Goal: Use online tool/utility: Utilize a website feature to perform a specific function

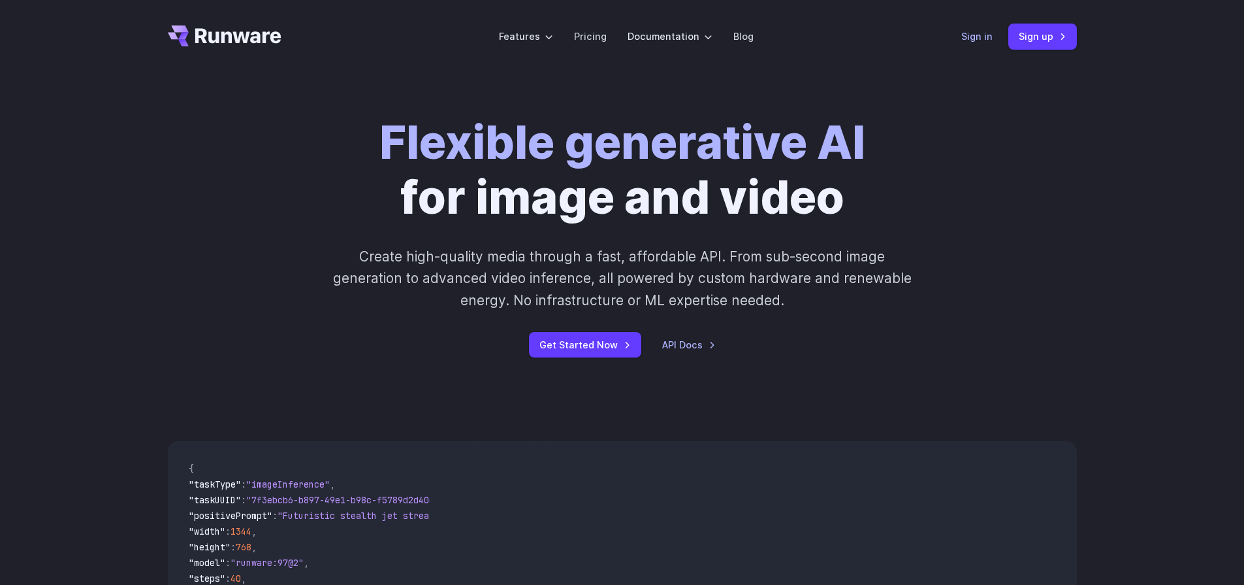
click at [980, 40] on link "Sign in" at bounding box center [977, 36] width 31 height 15
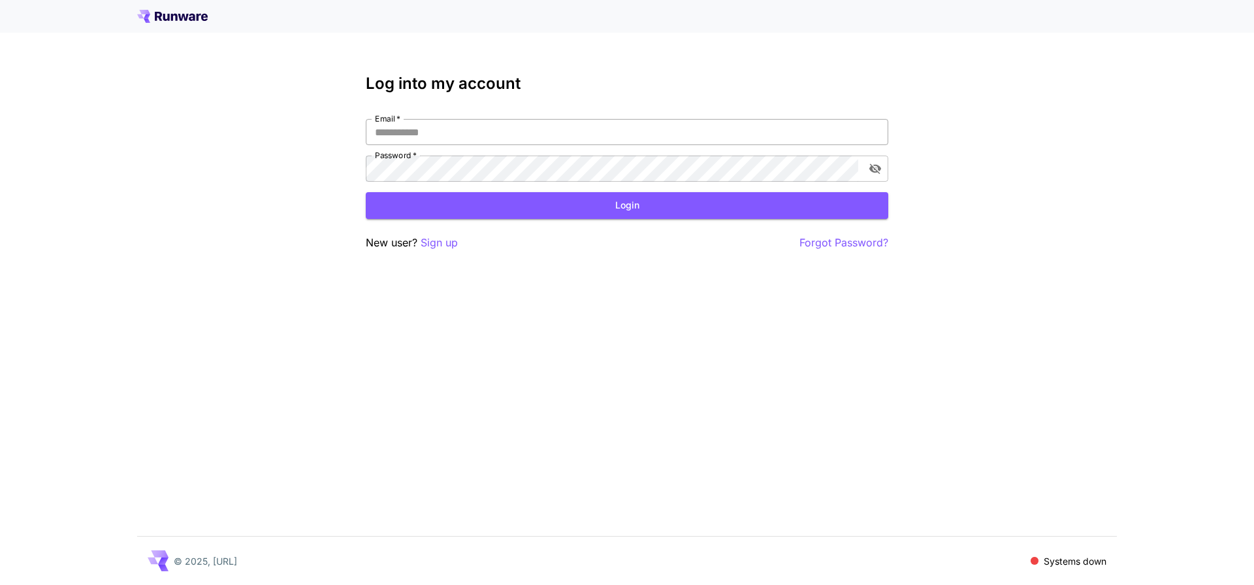
click at [476, 137] on input "Email   *" at bounding box center [627, 132] width 523 height 26
type input "**********"
click button "Login" at bounding box center [627, 205] width 523 height 27
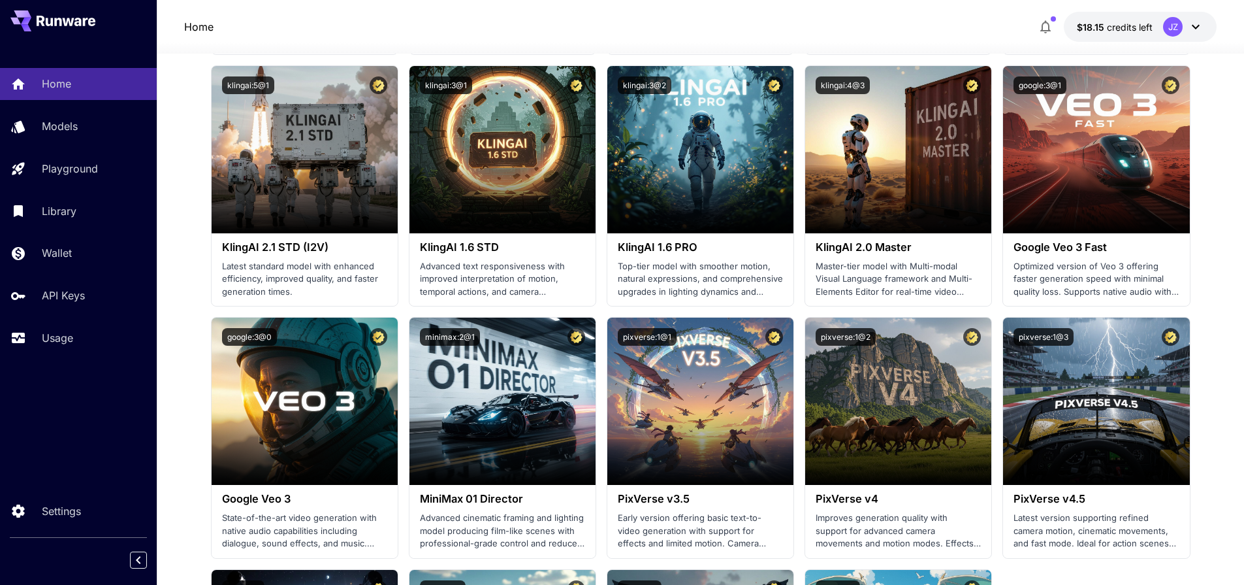
scroll to position [627, 0]
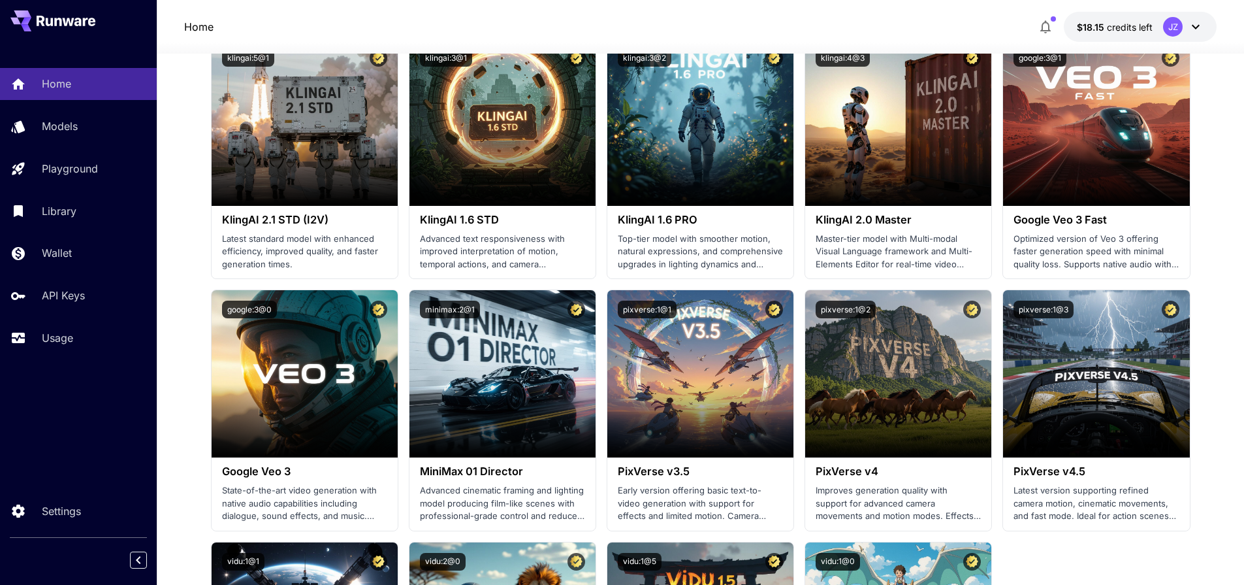
drag, startPoint x: 598, startPoint y: 213, endPoint x: 201, endPoint y: 197, distance: 397.5
click at [931, 22] on div "Home $18.15 credits left JZ" at bounding box center [700, 27] width 1033 height 30
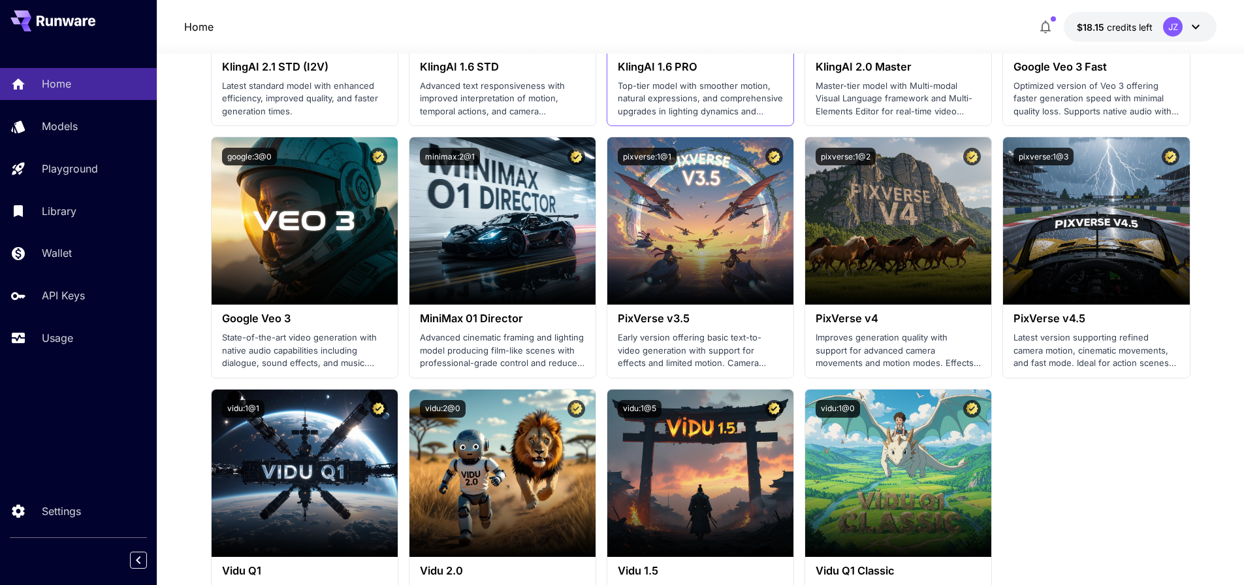
scroll to position [784, 0]
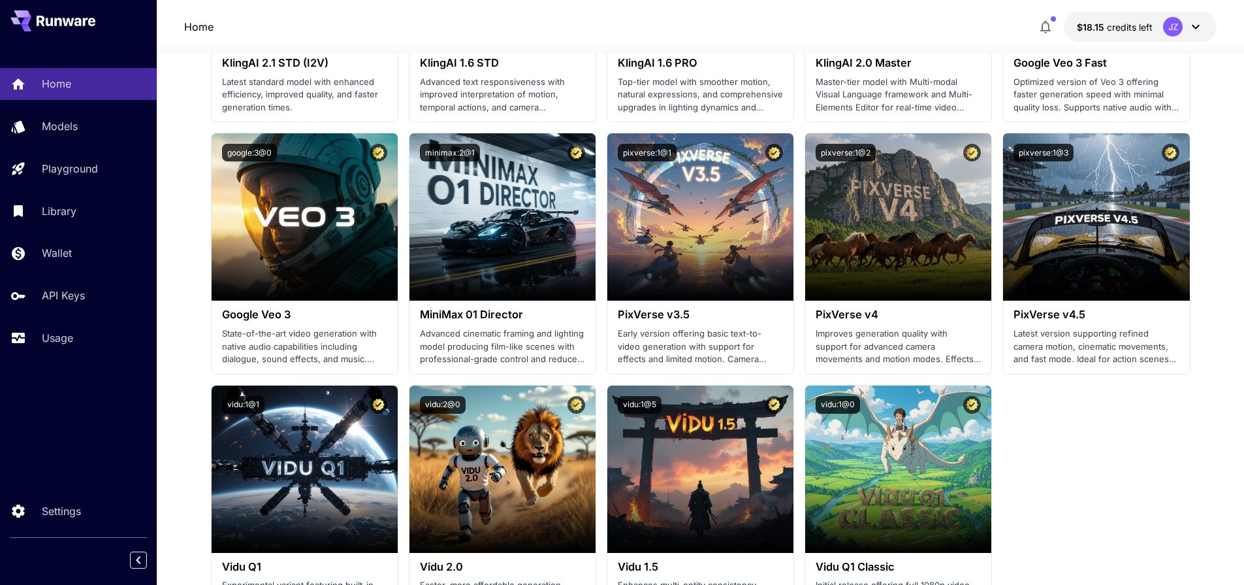
click at [797, 121] on section "Launch in Playground minimax:3@1 MiniMax 02 Hailuo Most polished and dynamic mo…" at bounding box center [701, 128] width 980 height 996
click at [598, 186] on section "Launch in Playground minimax:3@1 MiniMax 02 Hailuo Most polished and dynamic mo…" at bounding box center [701, 128] width 980 height 996
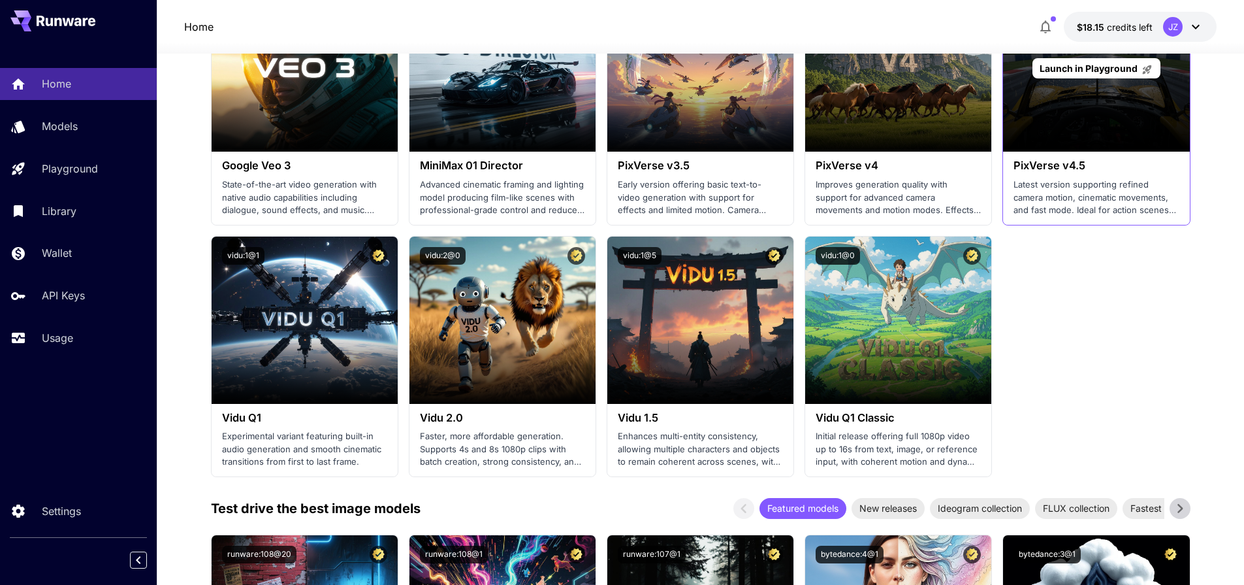
scroll to position [941, 0]
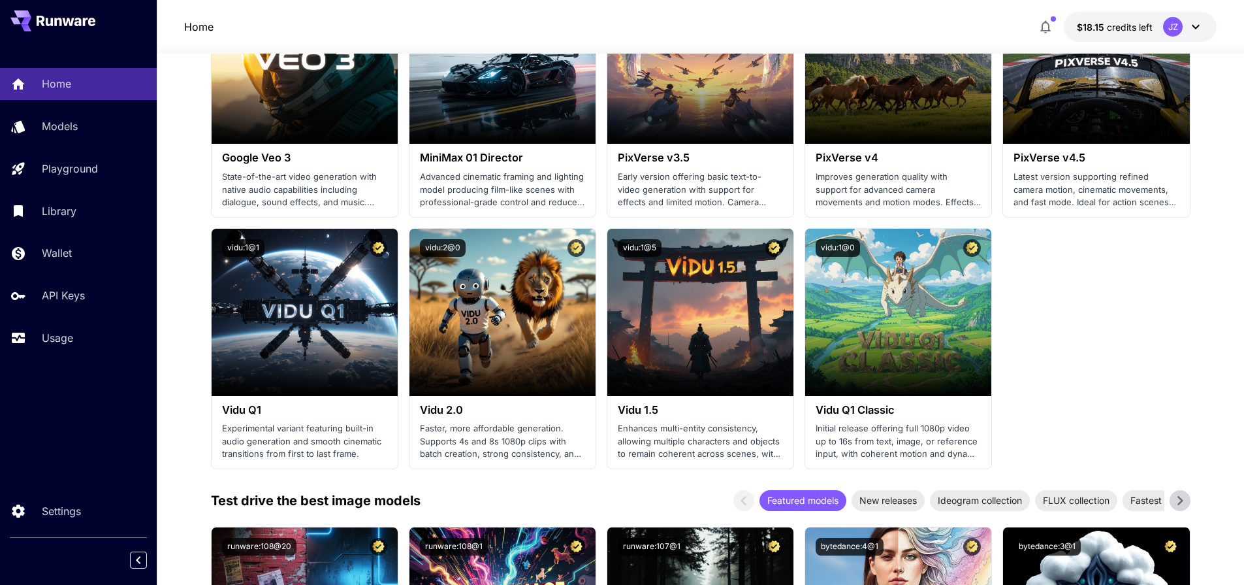
click at [598, 498] on div "Test drive the best image models Featured models New releases Ideogram collecti…" at bounding box center [701, 500] width 980 height 21
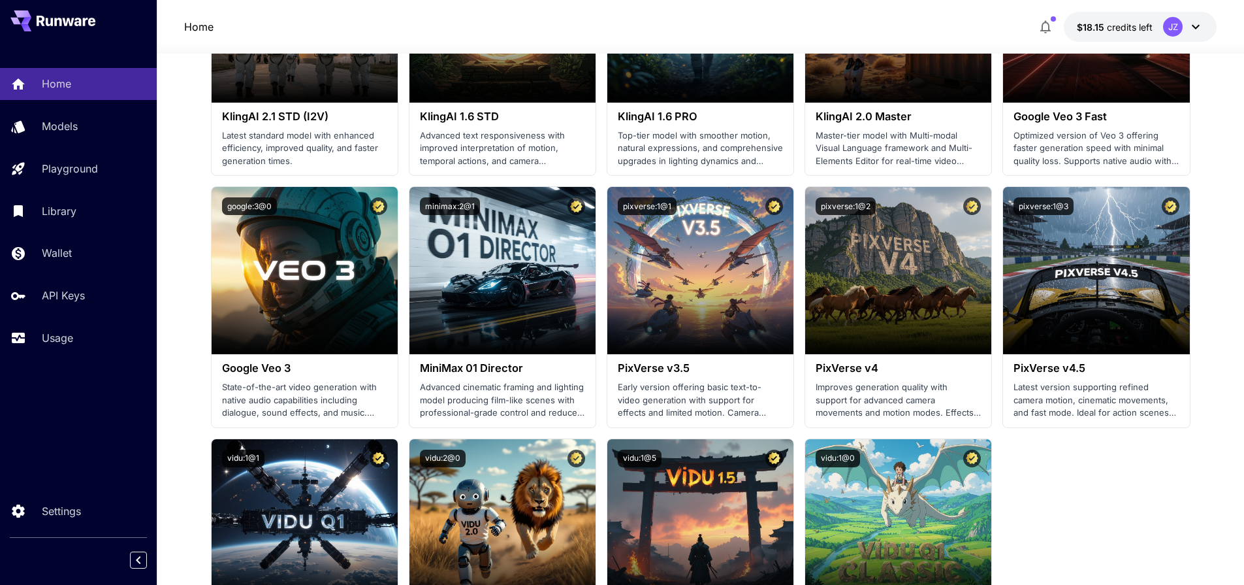
scroll to position [549, 0]
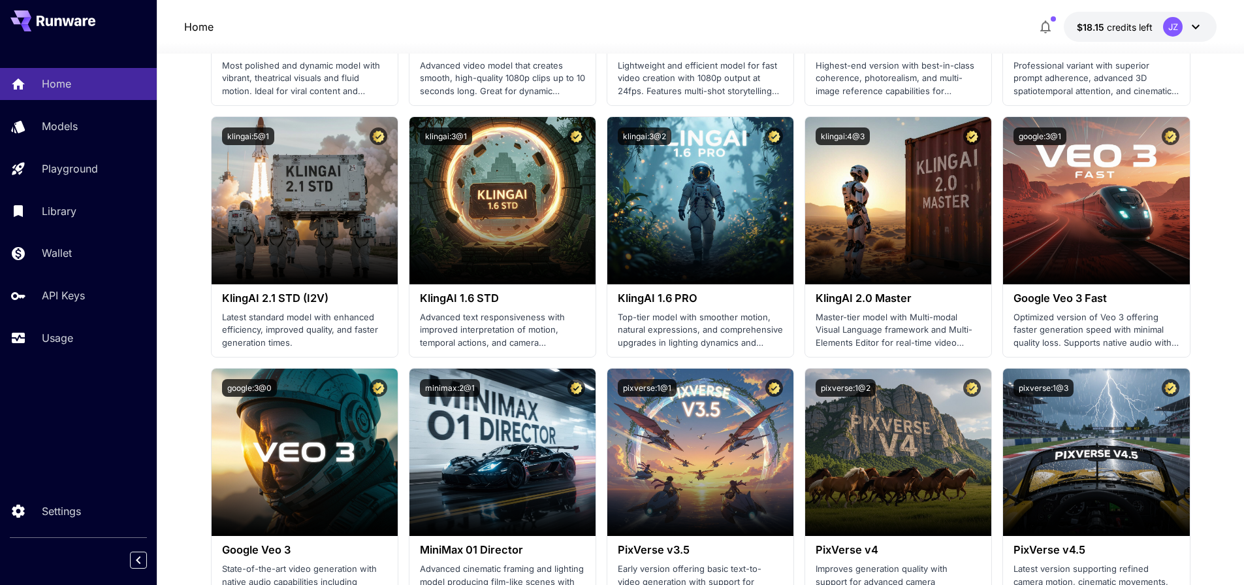
click at [600, 474] on section "Launch in Playground minimax:3@1 MiniMax 02 Hailuo Most polished and dynamic mo…" at bounding box center [701, 363] width 980 height 996
click at [598, 361] on section "Launch in Playground minimax:3@1 MiniMax 02 Hailuo Most polished and dynamic mo…" at bounding box center [701, 363] width 980 height 996
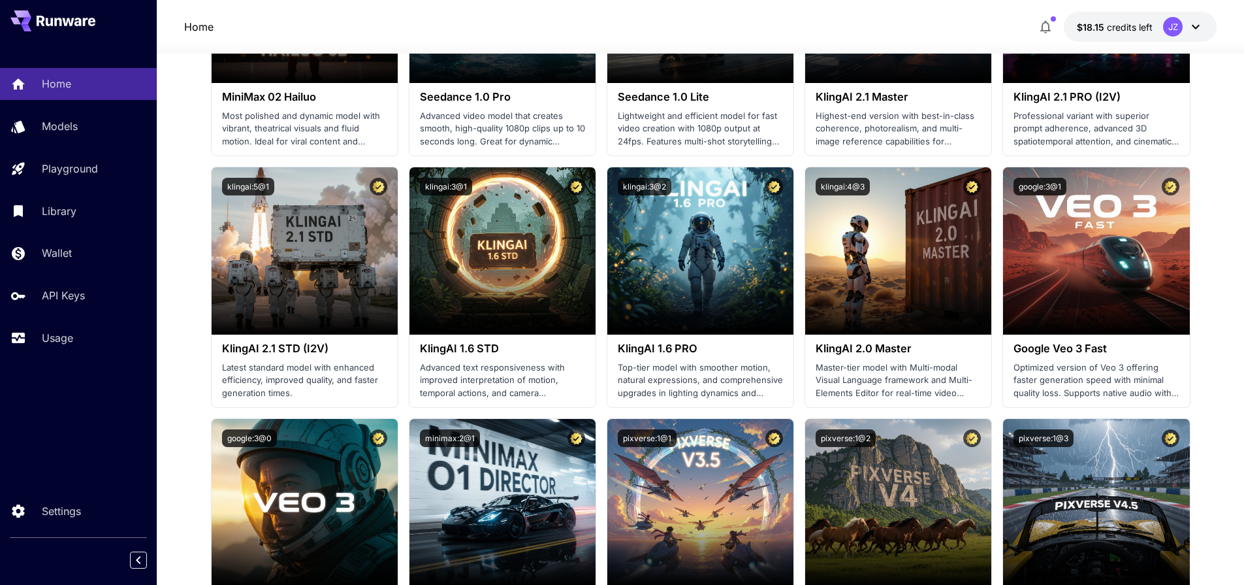
scroll to position [314, 0]
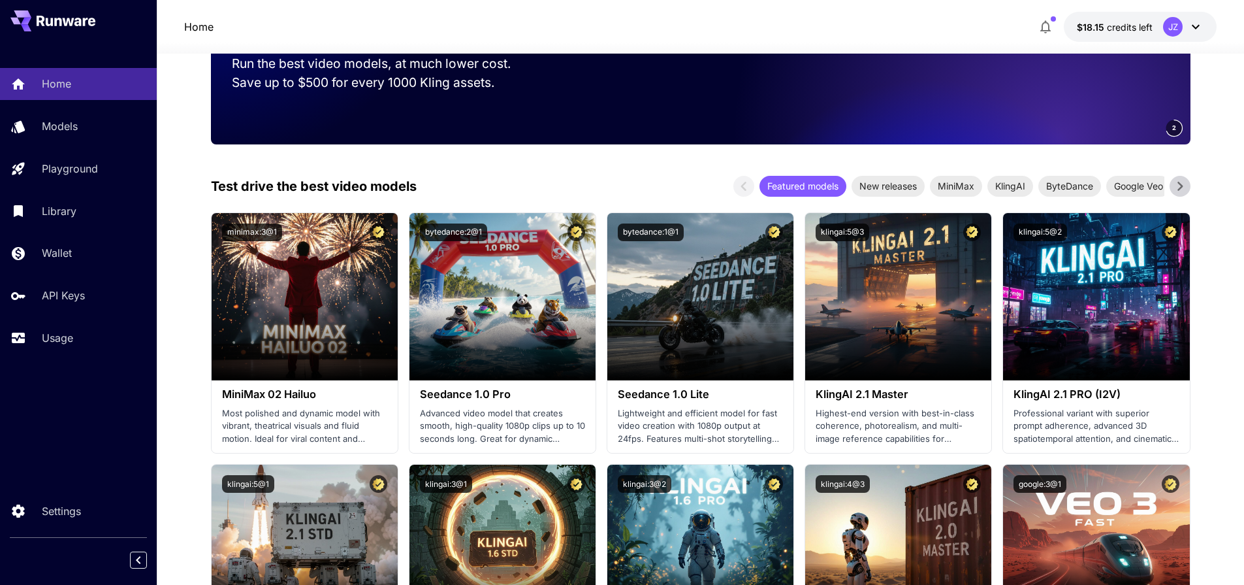
scroll to position [78, 0]
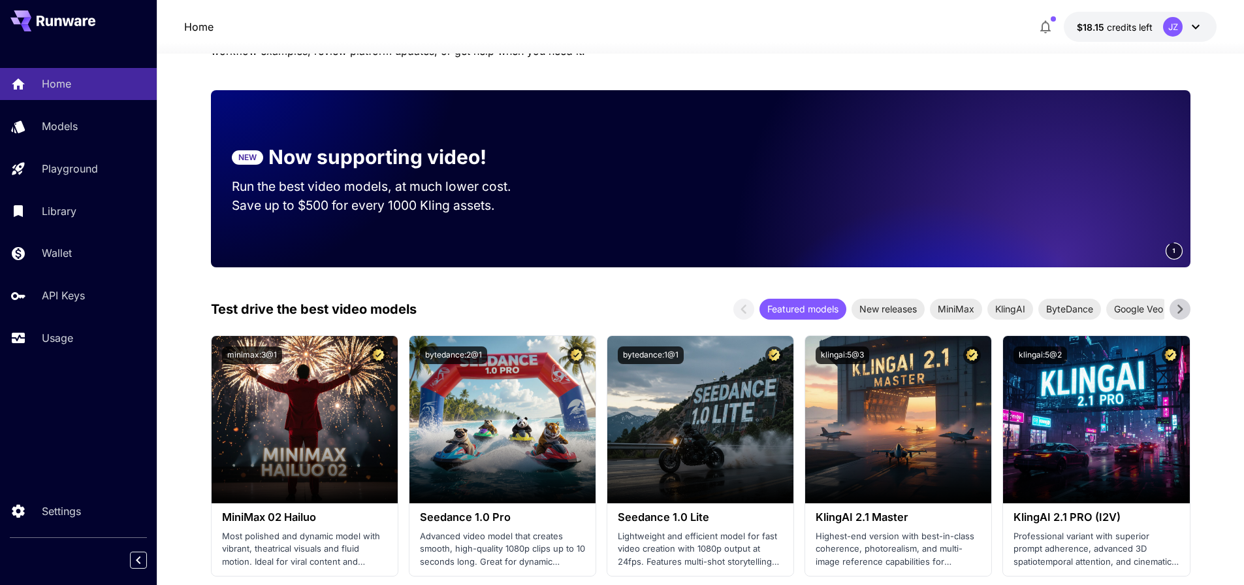
click at [617, 314] on div "Test drive the best video models Featured models New releases MiniMax KlingAI B…" at bounding box center [701, 309] width 980 height 21
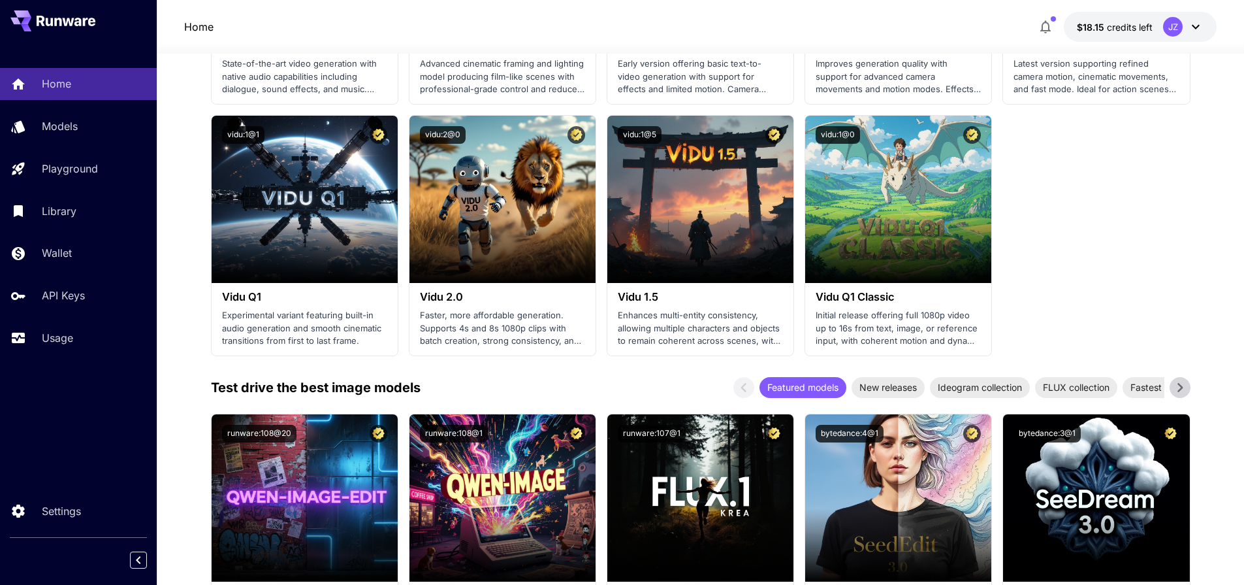
scroll to position [1176, 0]
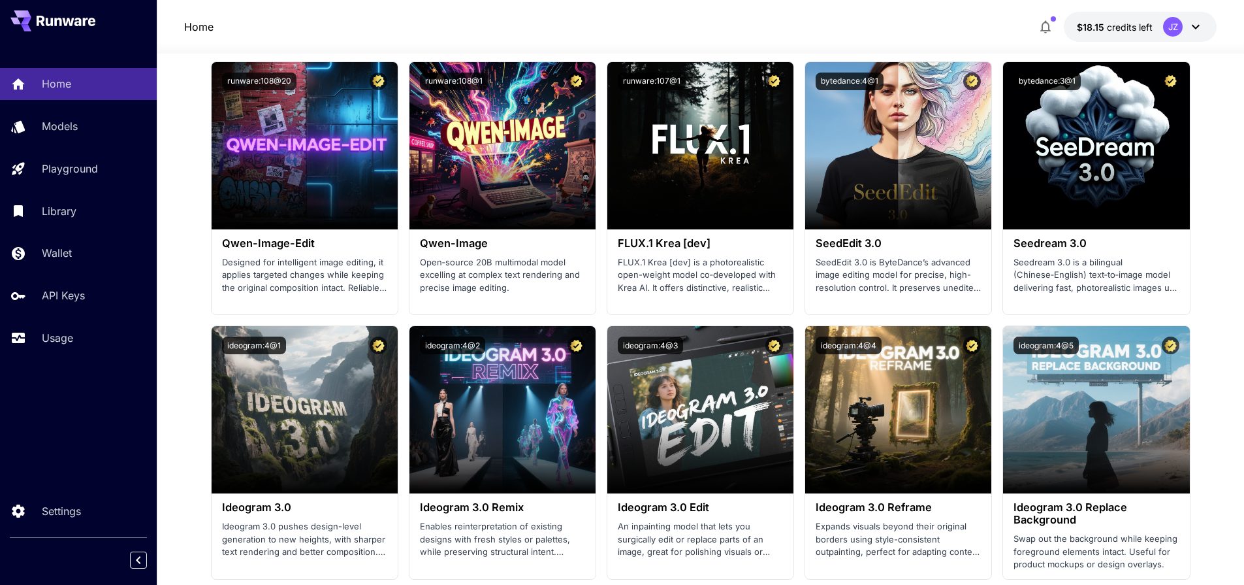
scroll to position [1411, 0]
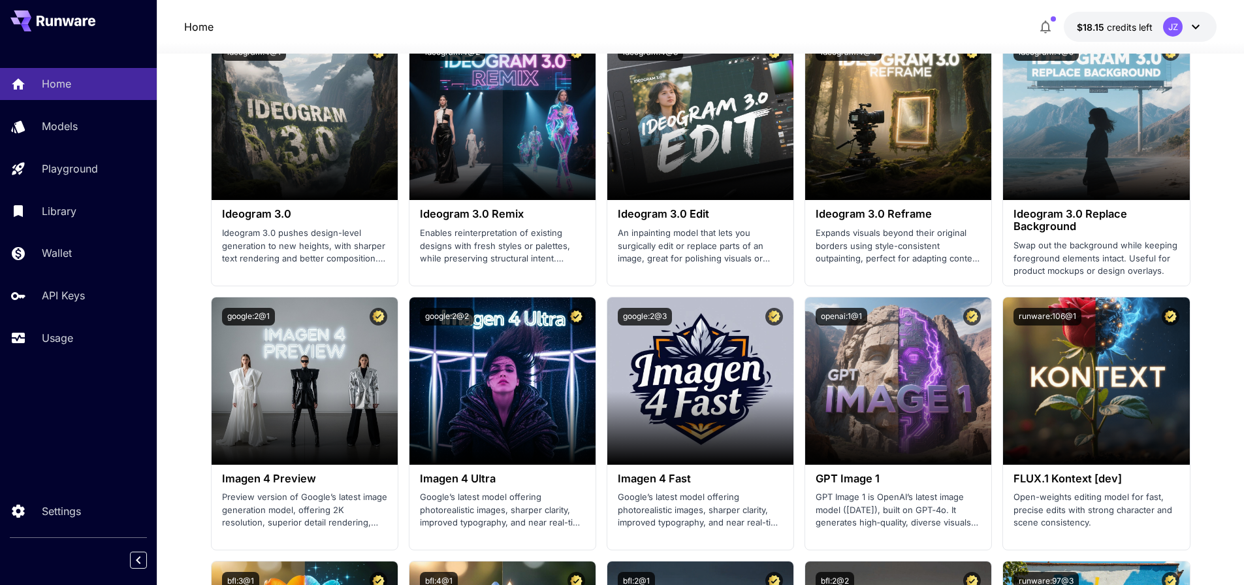
scroll to position [1725, 0]
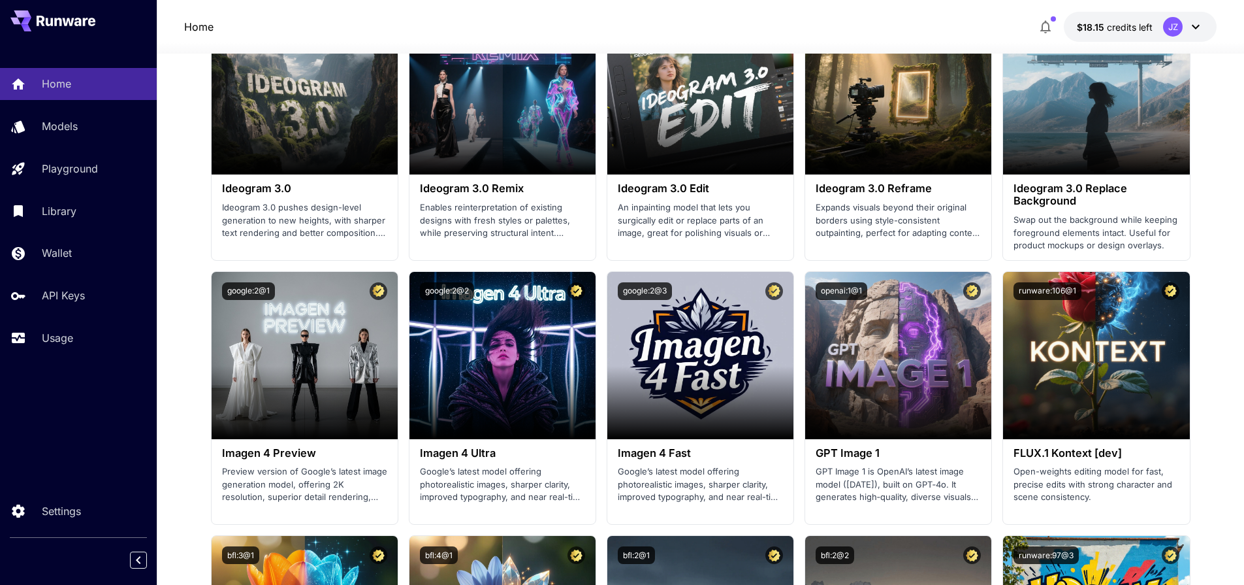
click at [600, 344] on section "Launch in Playground runware:108@20 [PERSON_NAME]-Image-Edit Designed for intel…" at bounding box center [701, 398] width 980 height 1310
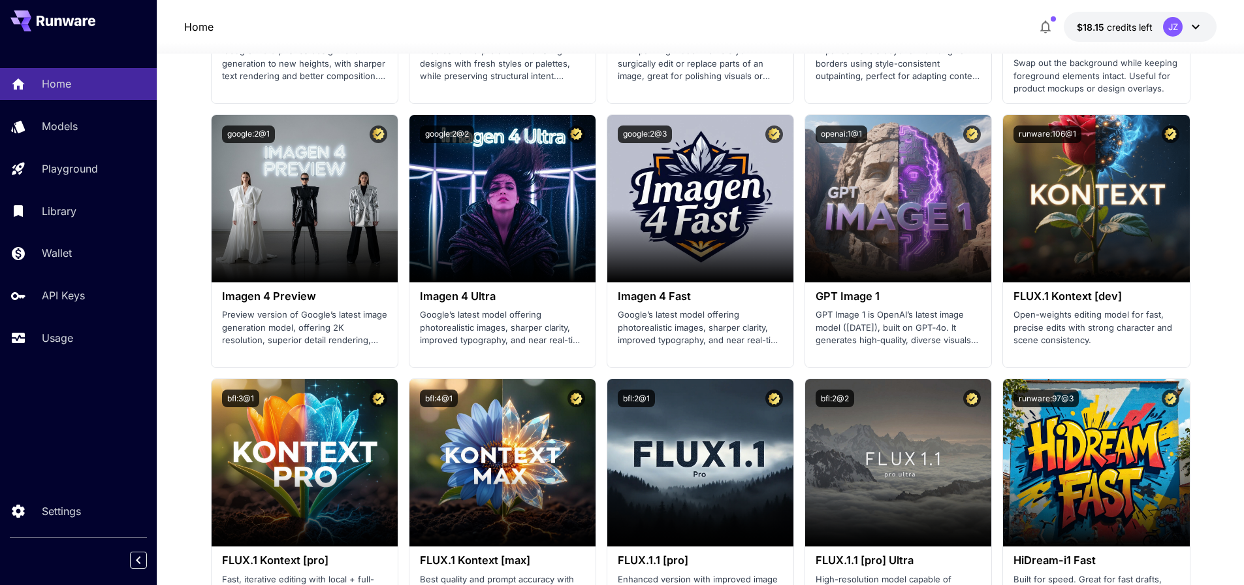
scroll to position [2038, 0]
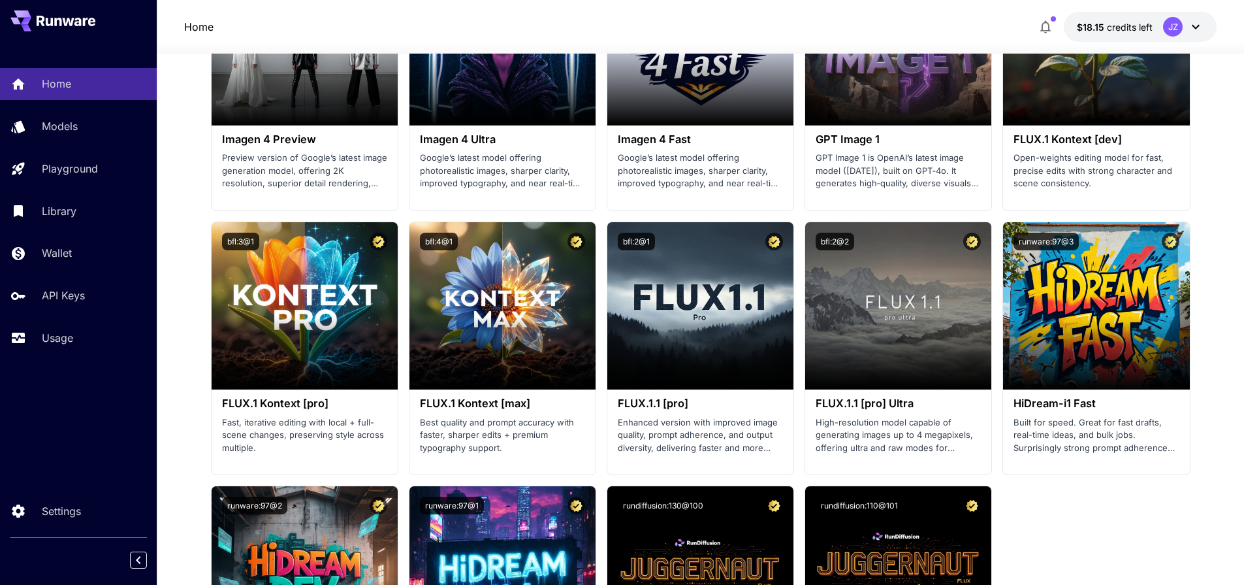
click at [606, 329] on section "Launch in Playground runware:108@20 [PERSON_NAME]-Image-Edit Designed for intel…" at bounding box center [701, 84] width 980 height 1310
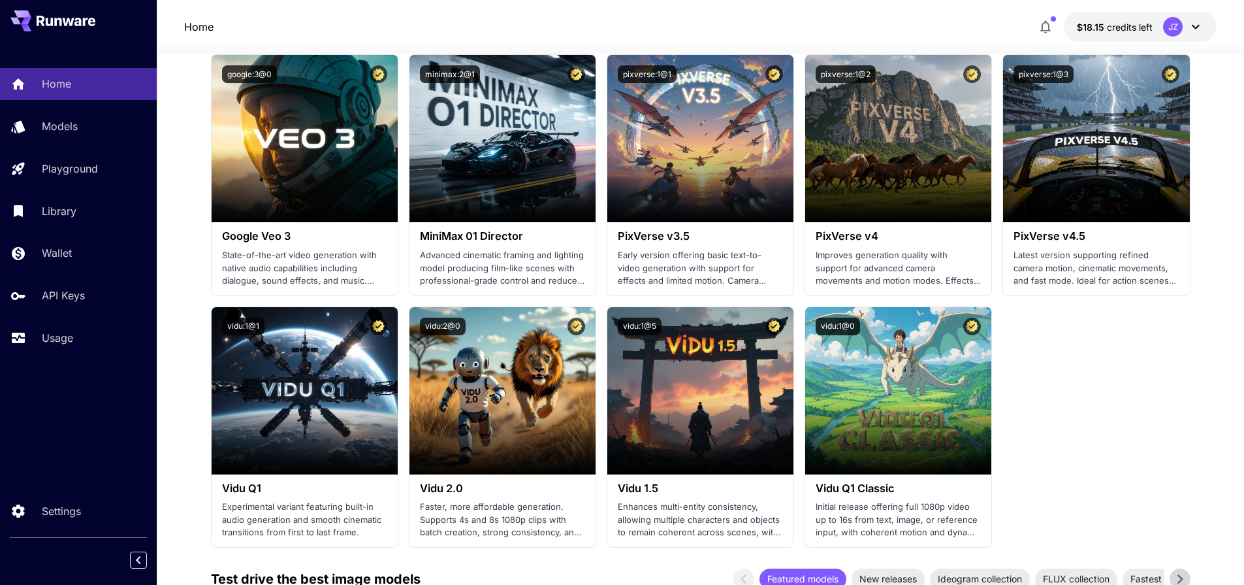
click at [598, 332] on section "Launch in Playground minimax:3@1 MiniMax 02 Hailuo Most polished and dynamic mo…" at bounding box center [701, 49] width 980 height 996
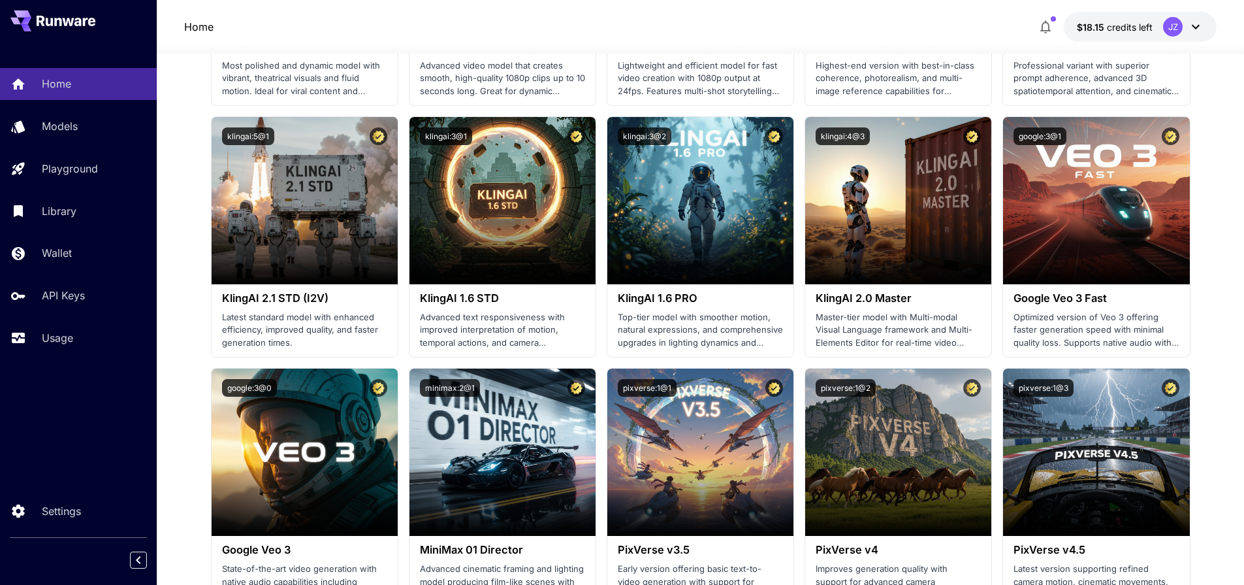
click at [598, 333] on section "Launch in Playground minimax:3@1 MiniMax 02 Hailuo Most polished and dynamic mo…" at bounding box center [701, 363] width 980 height 996
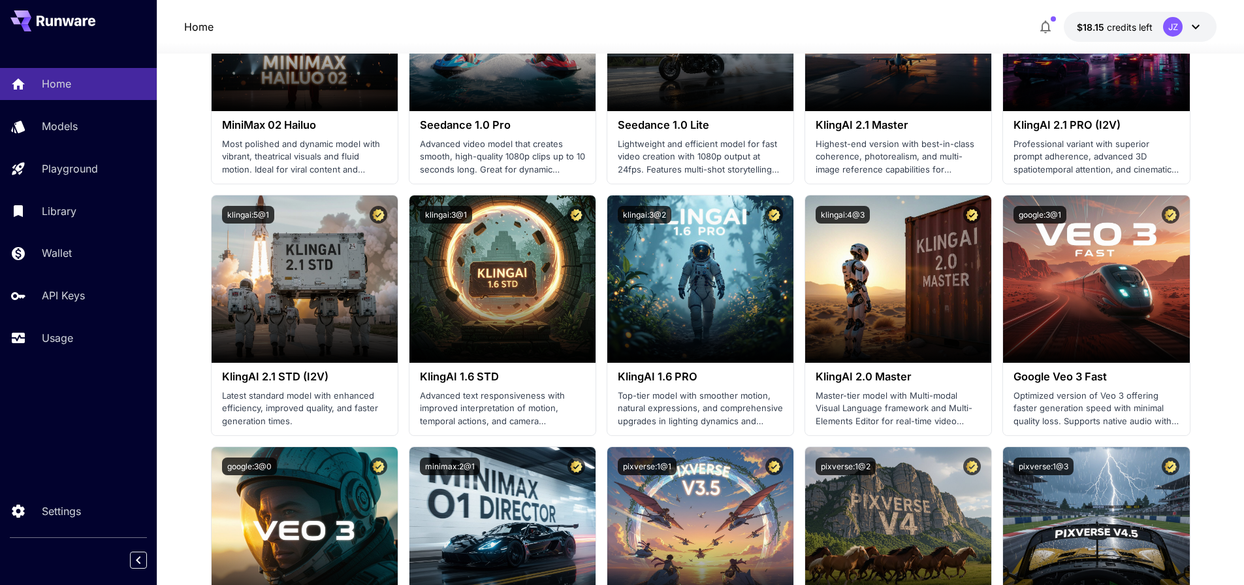
click at [597, 348] on section "Launch in Playground minimax:3@1 MiniMax 02 Hailuo Most polished and dynamic mo…" at bounding box center [701, 441] width 980 height 996
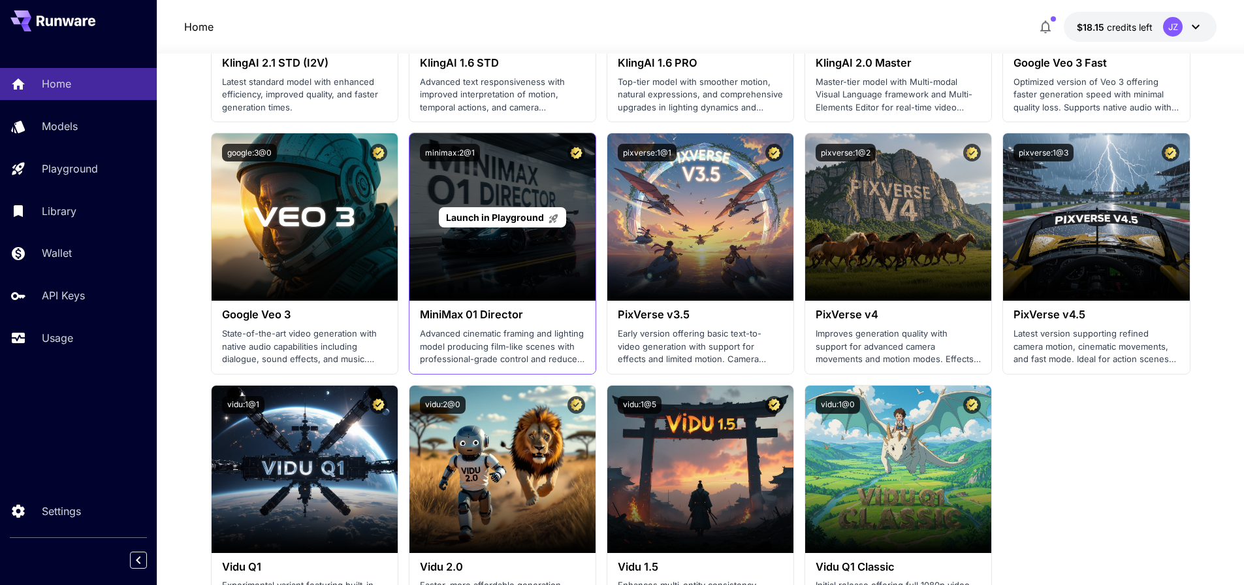
drag, startPoint x: 611, startPoint y: 276, endPoint x: 579, endPoint y: 291, distance: 34.8
click at [600, 282] on section "Launch in Playground minimax:3@1 MiniMax 02 Hailuo Most polished and dynamic mo…" at bounding box center [701, 128] width 980 height 996
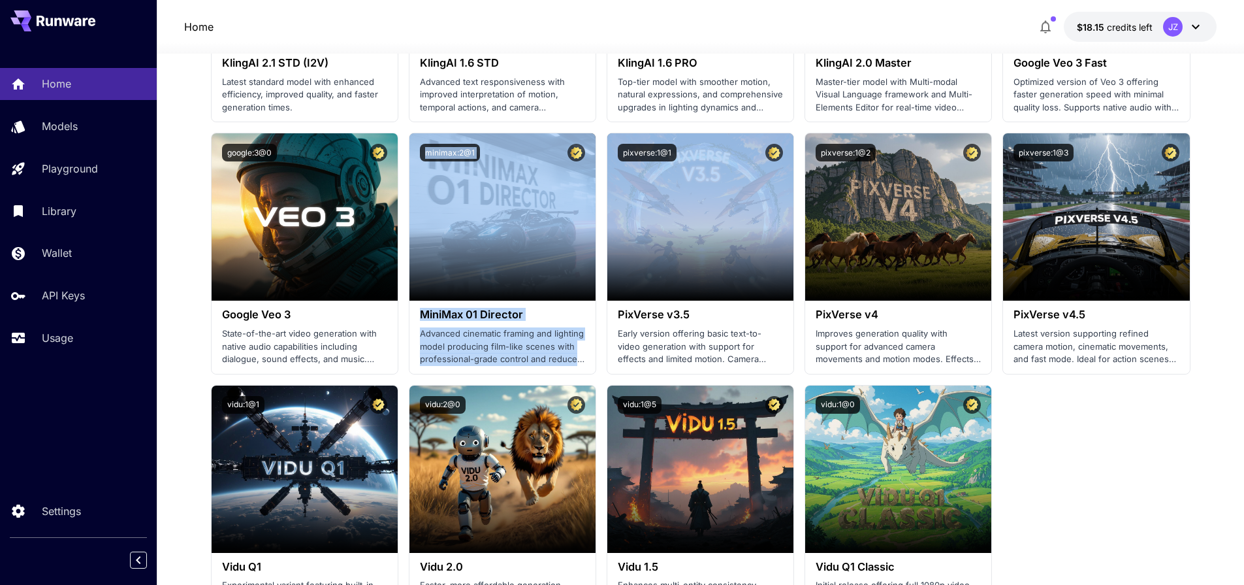
click at [598, 302] on section "Launch in Playground minimax:3@1 MiniMax 02 Hailuo Most polished and dynamic mo…" at bounding box center [701, 128] width 980 height 996
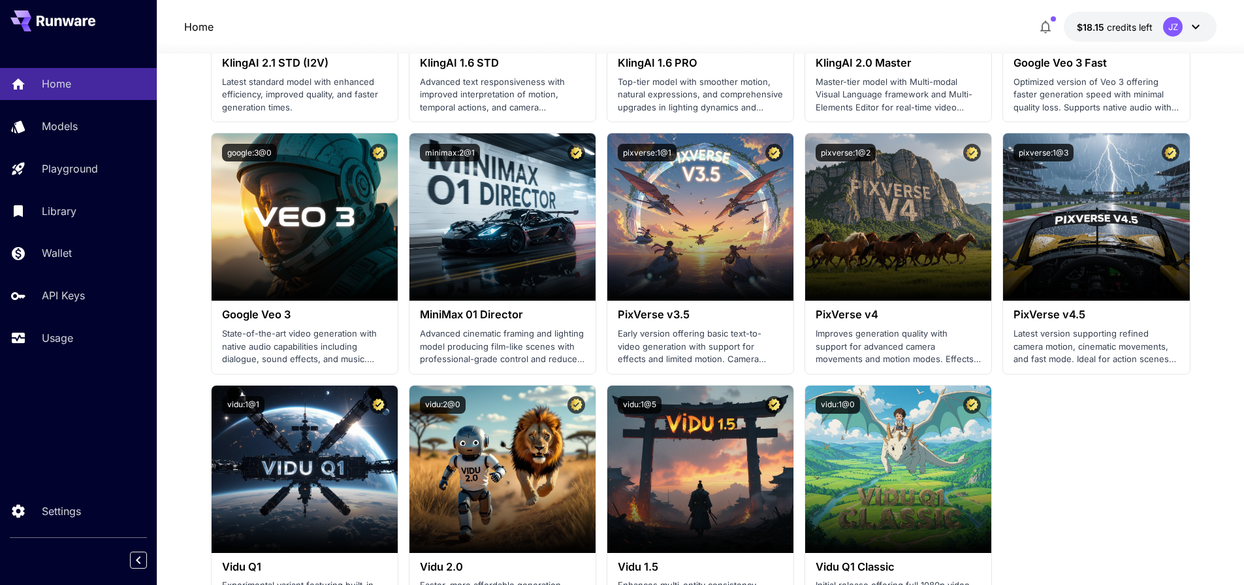
click at [601, 289] on section "Launch in Playground minimax:3@1 MiniMax 02 Hailuo Most polished and dynamic mo…" at bounding box center [701, 128] width 980 height 996
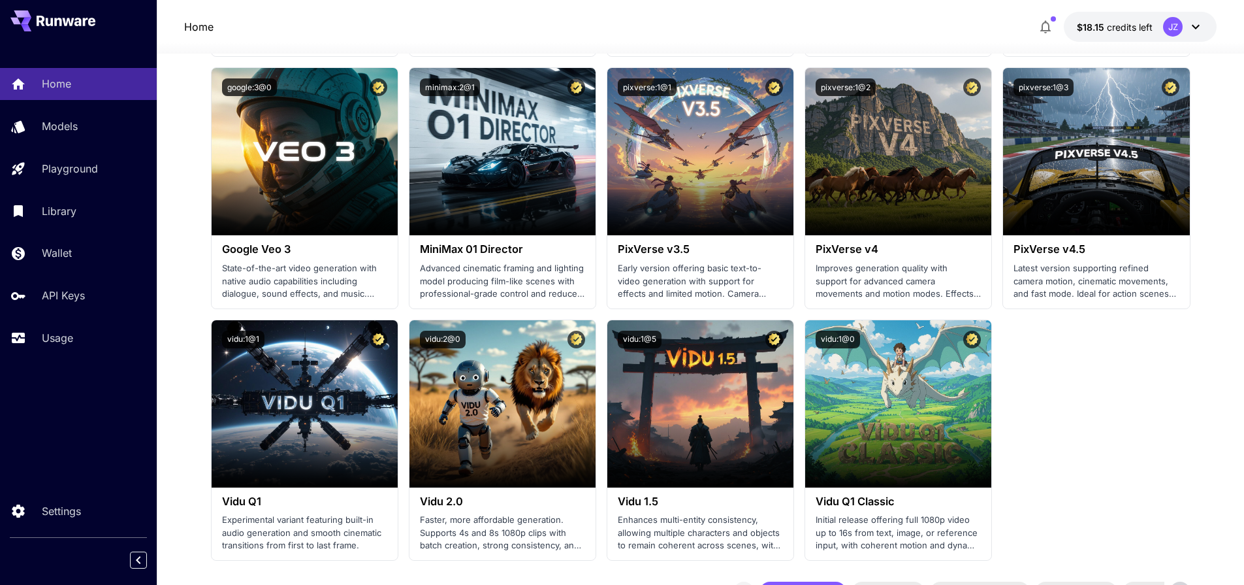
scroll to position [1019, 0]
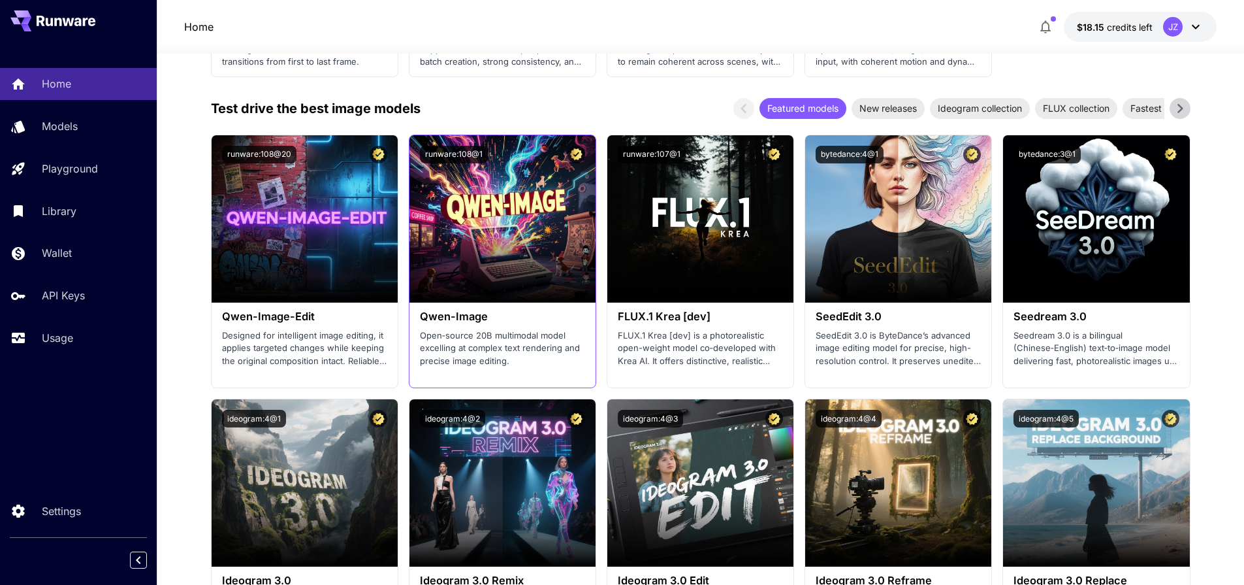
scroll to position [1489, 0]
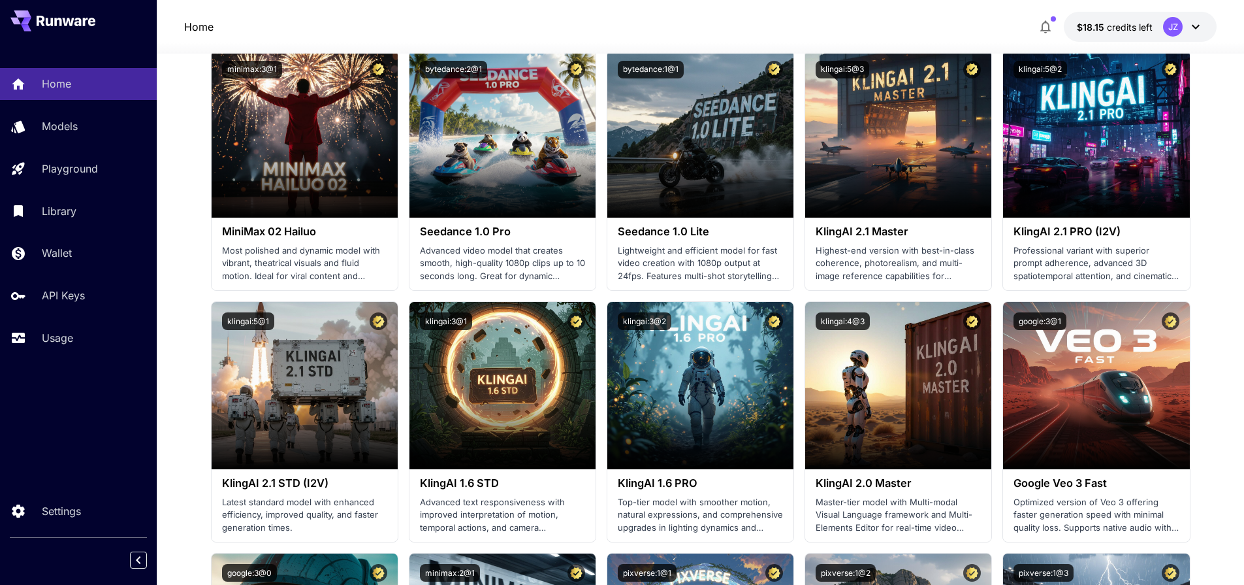
scroll to position [157, 0]
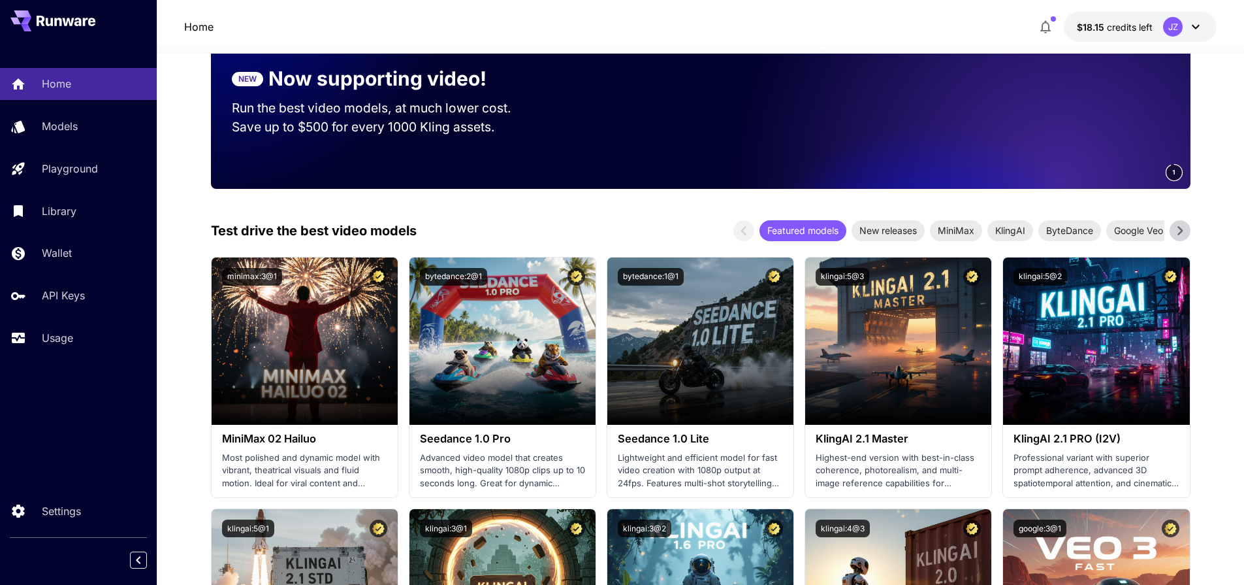
drag, startPoint x: 602, startPoint y: 304, endPoint x: 598, endPoint y: 310, distance: 7.1
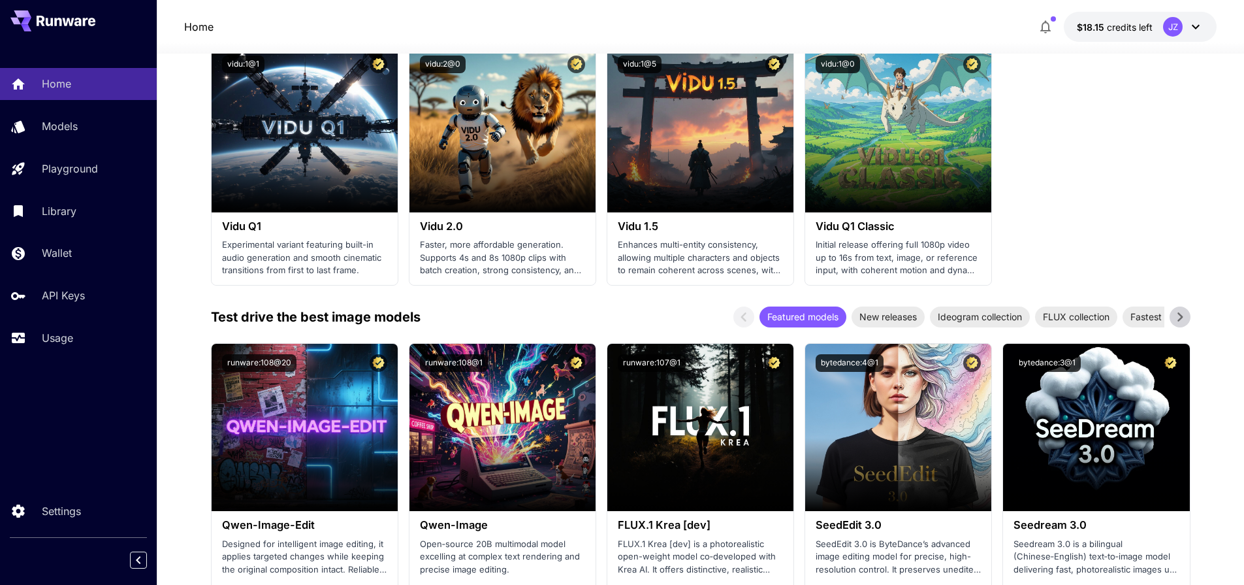
scroll to position [1176, 0]
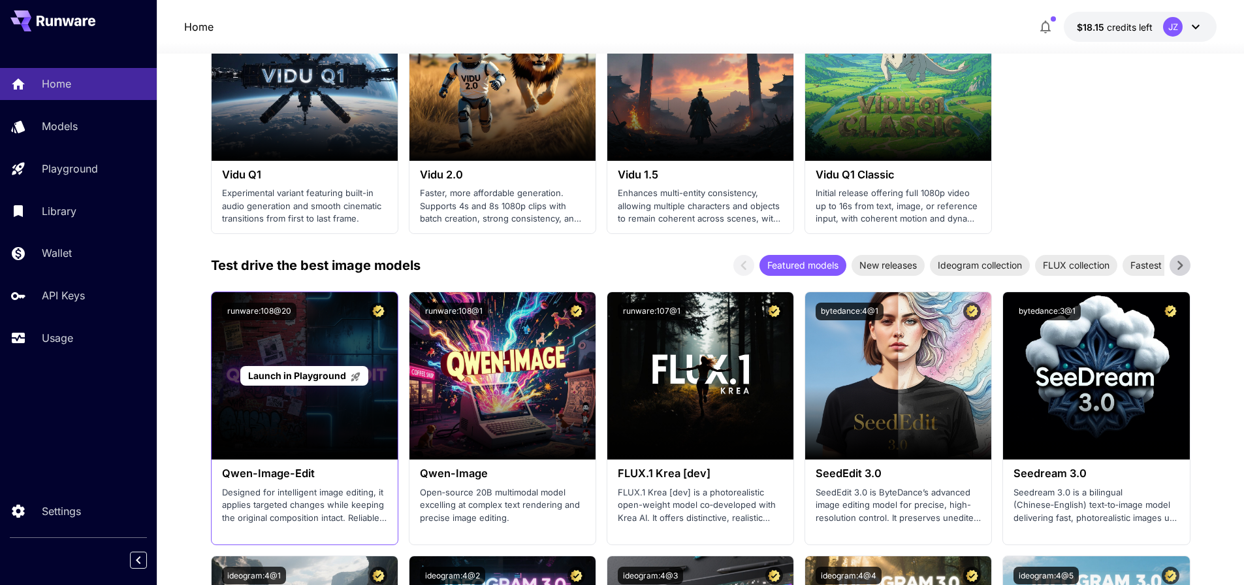
click at [280, 372] on span "Launch in Playground" at bounding box center [297, 375] width 98 height 11
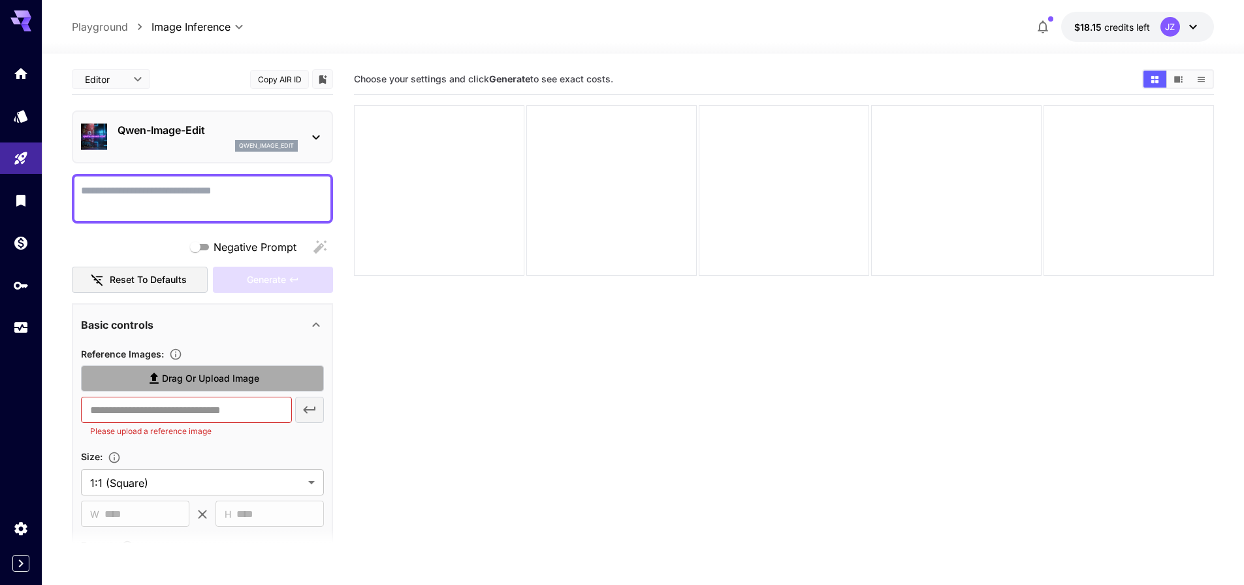
click at [210, 376] on span "Drag or upload image" at bounding box center [210, 378] width 97 height 16
click at [0, 0] on input "Drag or upload image" at bounding box center [0, 0] width 0 height 0
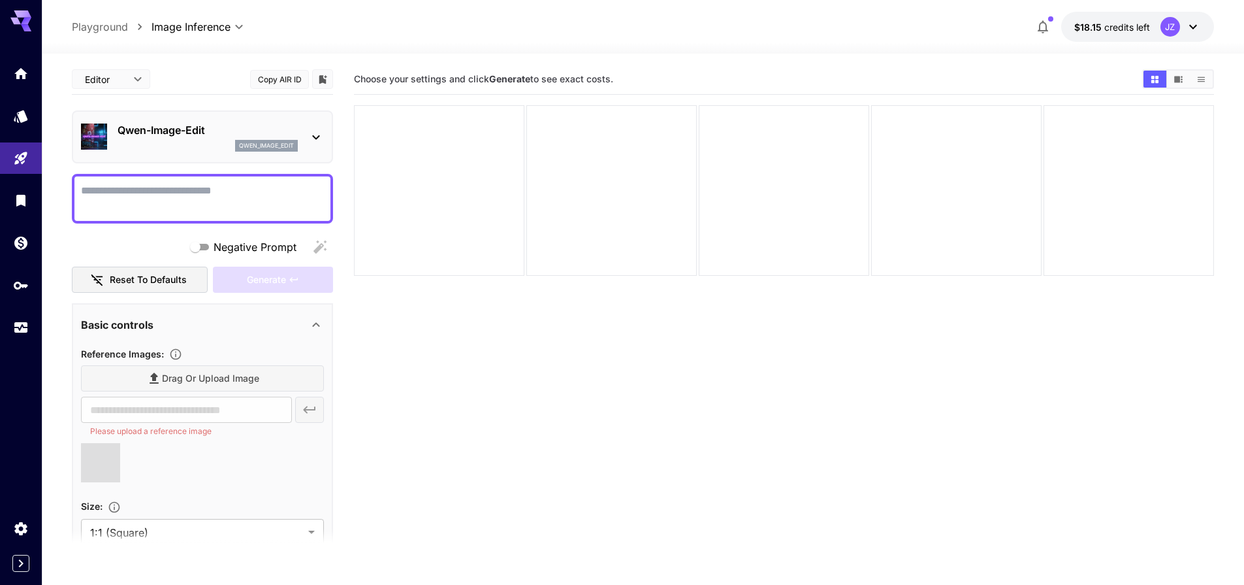
type input "**********"
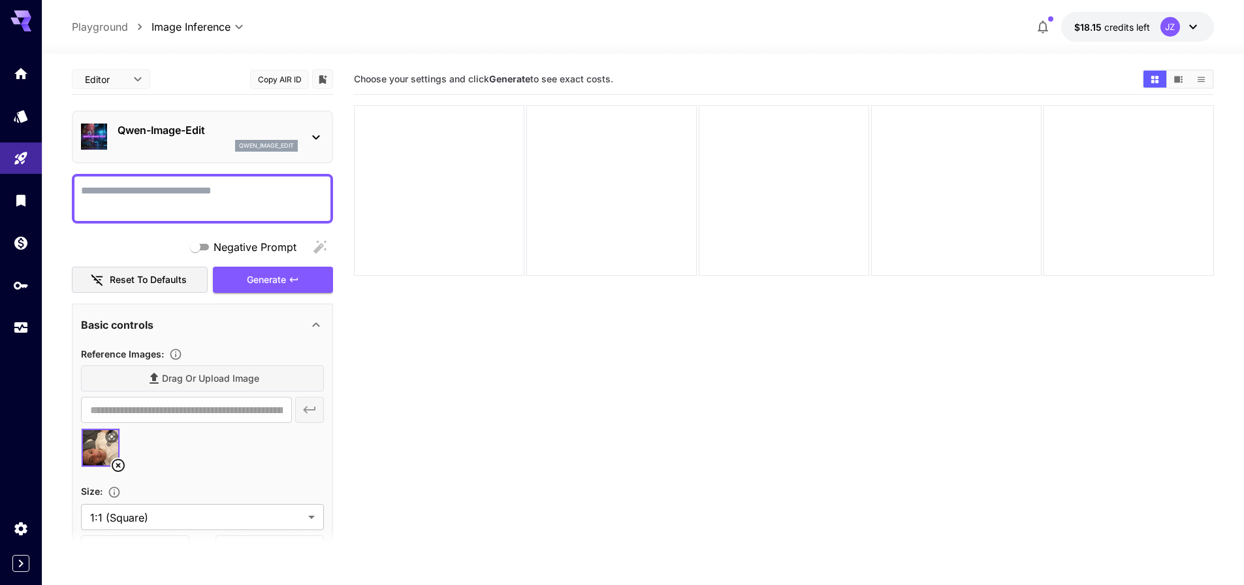
click at [186, 189] on textarea "Negative Prompt" at bounding box center [202, 198] width 243 height 31
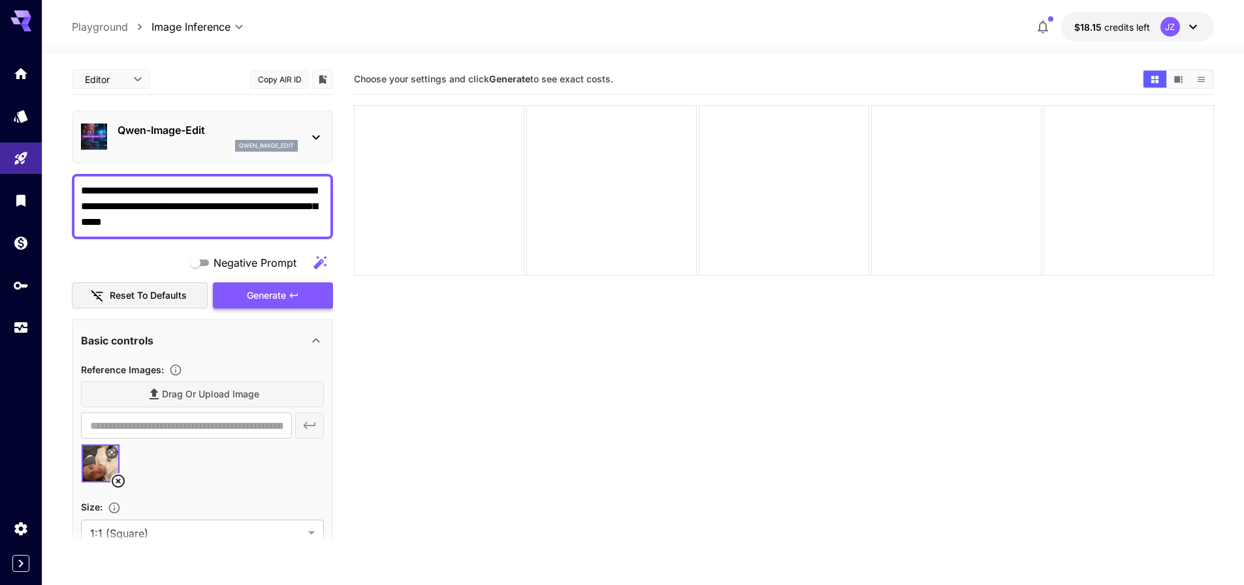
type textarea "**********"
click at [291, 298] on icon "button" at bounding box center [294, 295] width 10 height 10
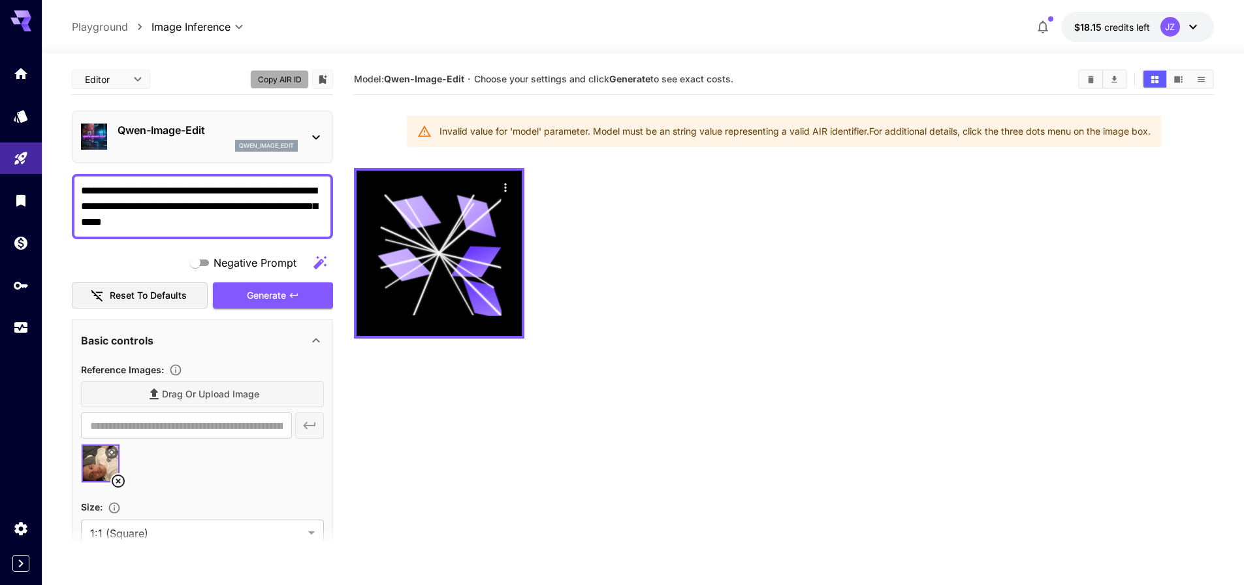
click at [282, 76] on button "Copy AIR ID" at bounding box center [279, 79] width 59 height 19
click at [289, 76] on button "Copy AIR ID" at bounding box center [279, 79] width 59 height 19
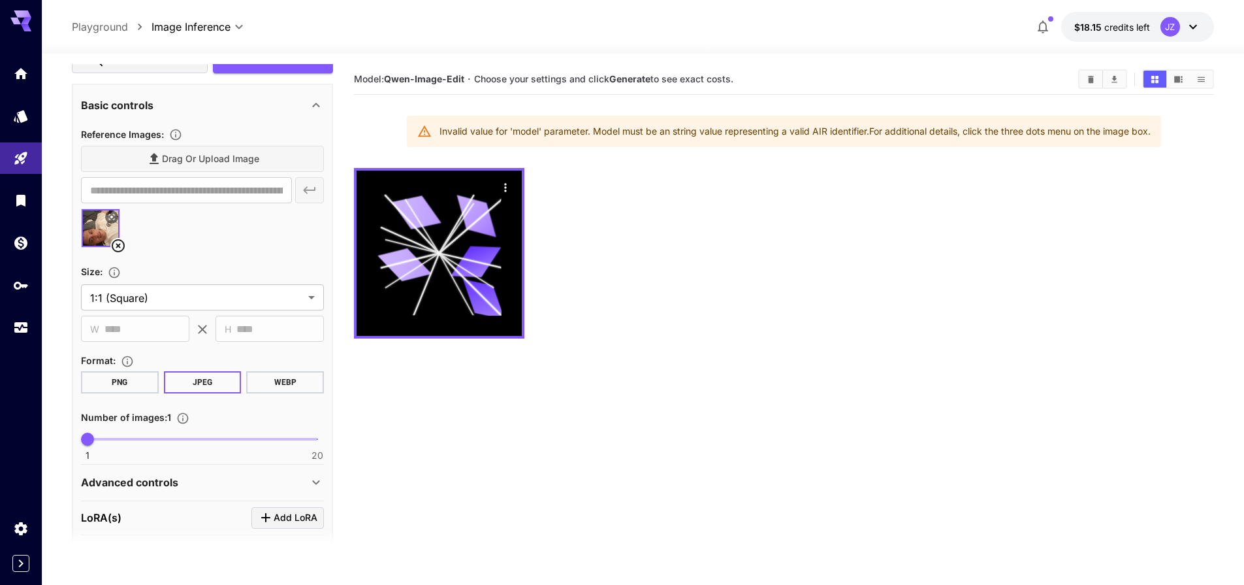
scroll to position [279, 0]
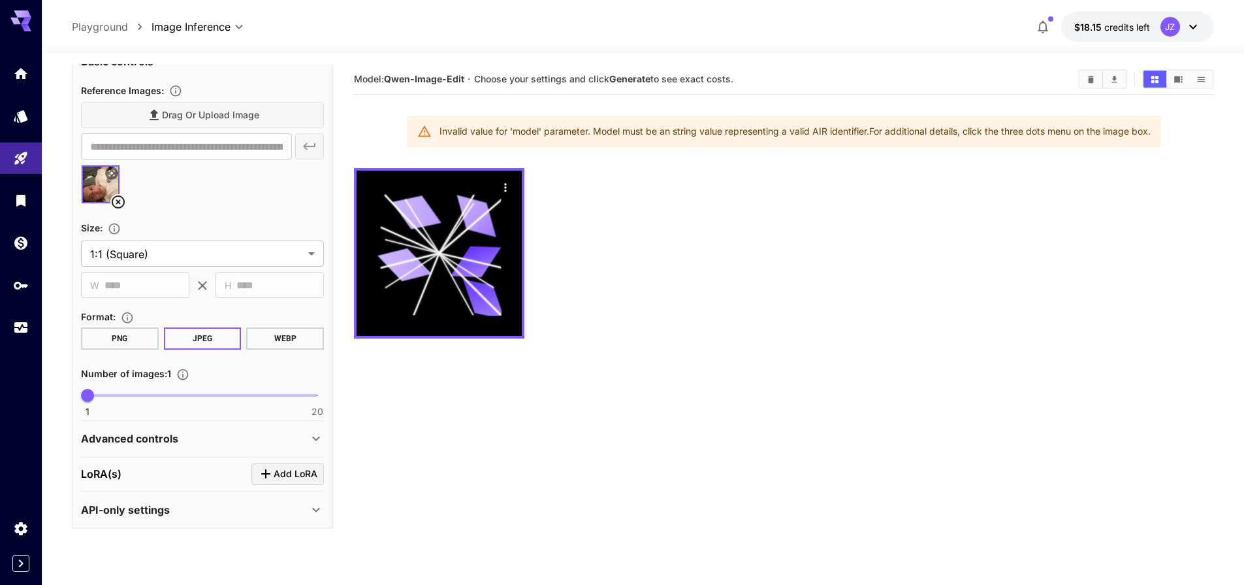
click at [276, 434] on div "Advanced controls" at bounding box center [194, 438] width 227 height 16
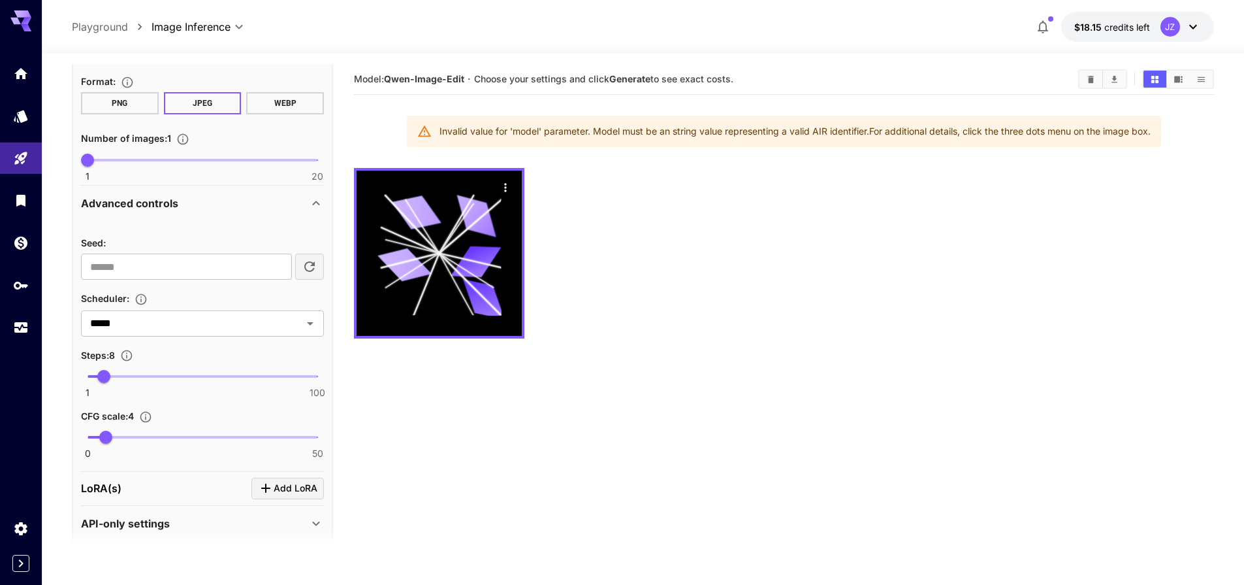
scroll to position [528, 0]
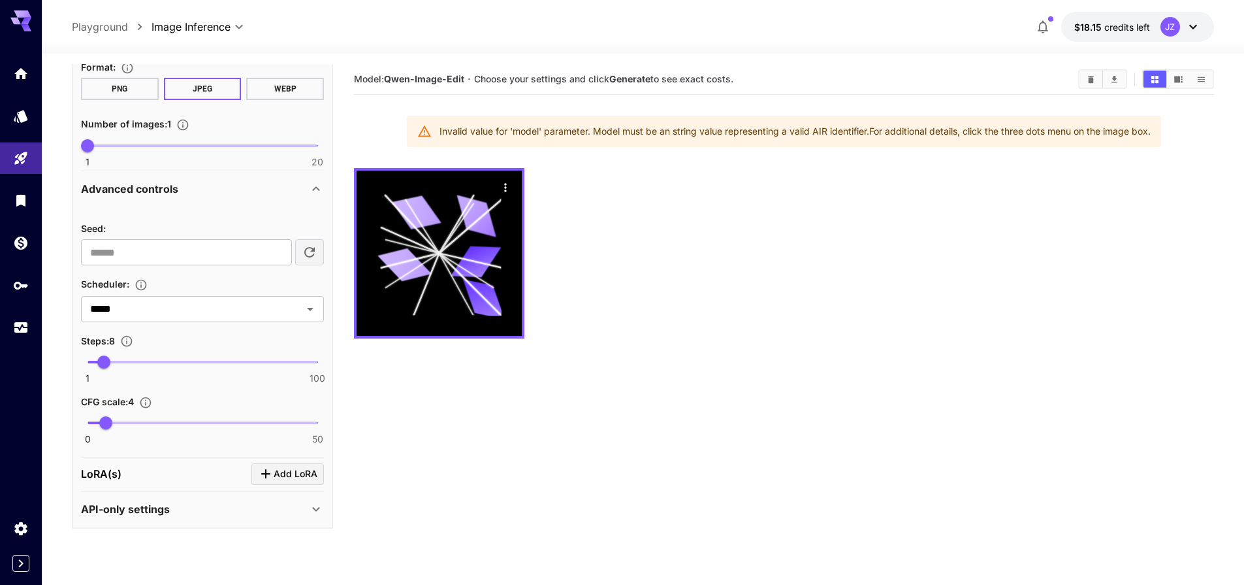
click at [218, 508] on div "API-only settings" at bounding box center [194, 509] width 227 height 16
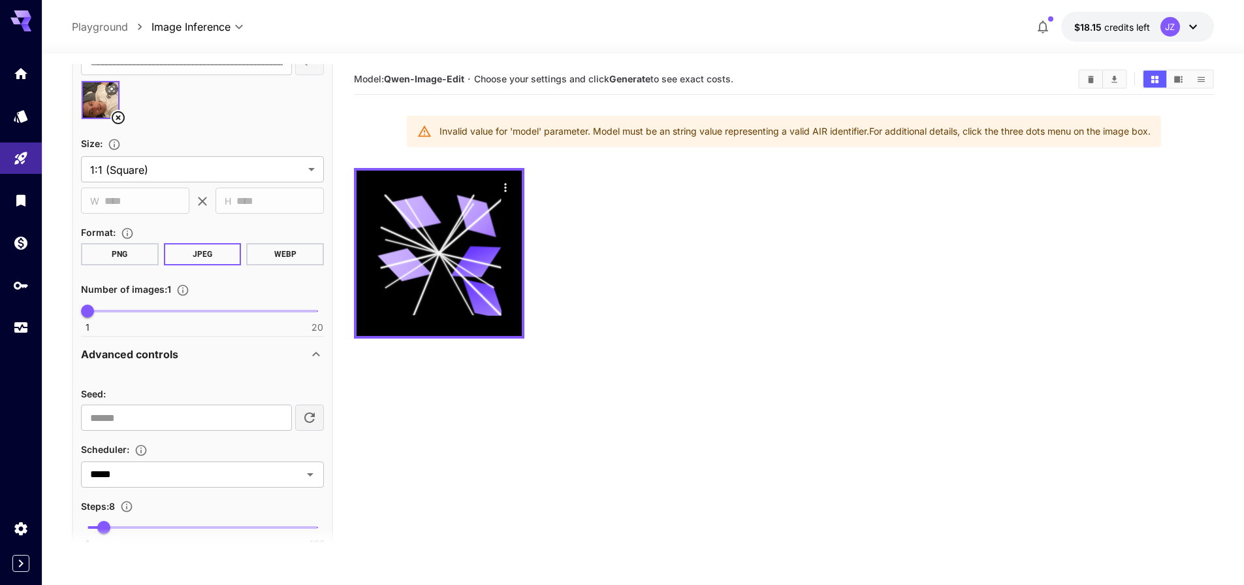
scroll to position [201, 0]
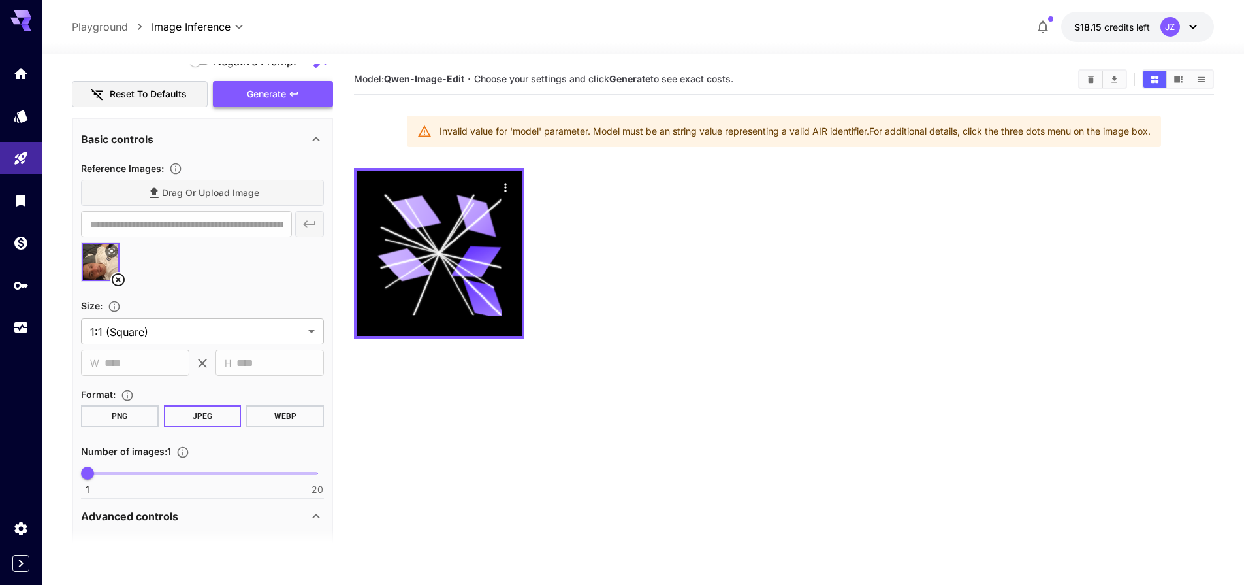
click at [259, 94] on span "Generate" at bounding box center [266, 94] width 39 height 16
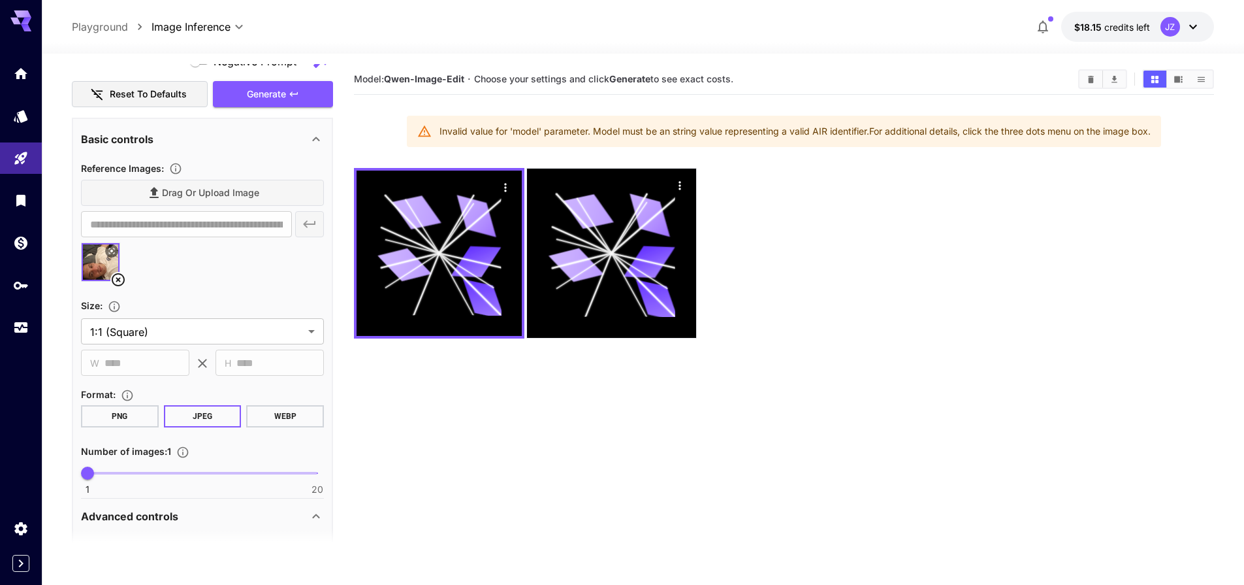
click at [115, 278] on icon at bounding box center [118, 280] width 16 height 16
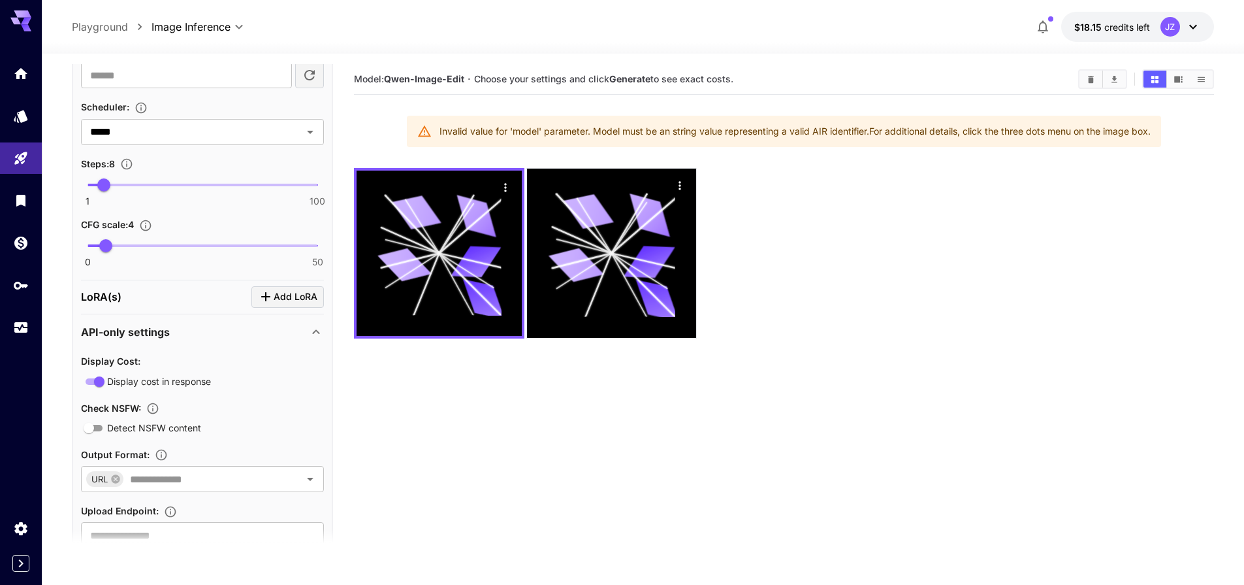
scroll to position [672, 0]
drag, startPoint x: 80, startPoint y: 402, endPoint x: 59, endPoint y: 383, distance: 28.2
click at [59, 385] on section "**********" at bounding box center [643, 371] width 1203 height 634
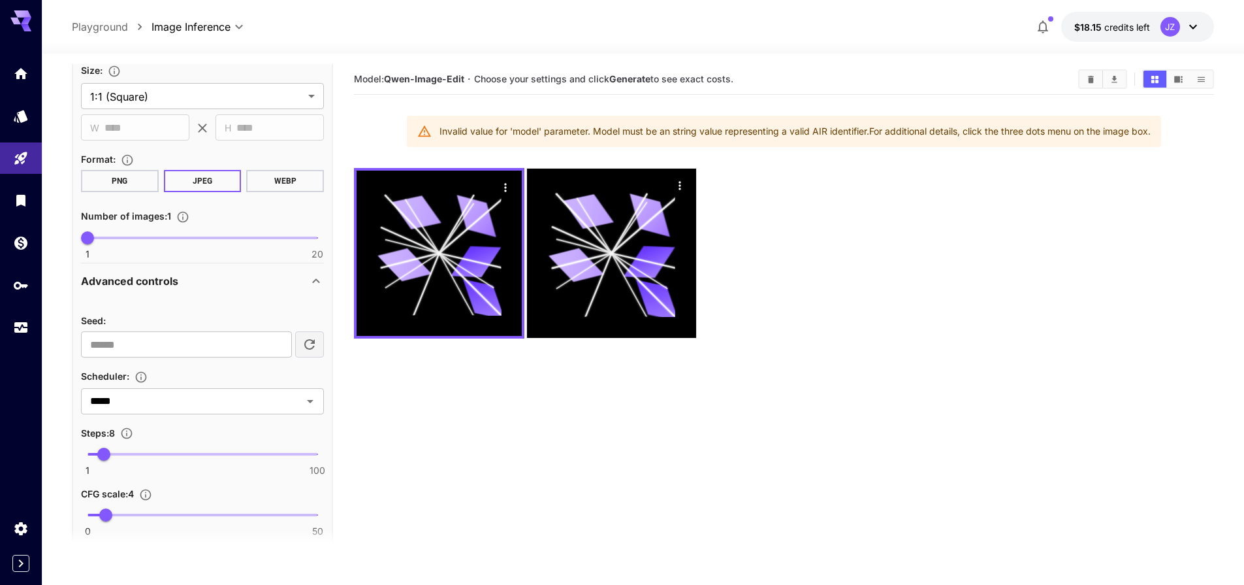
scroll to position [167, 0]
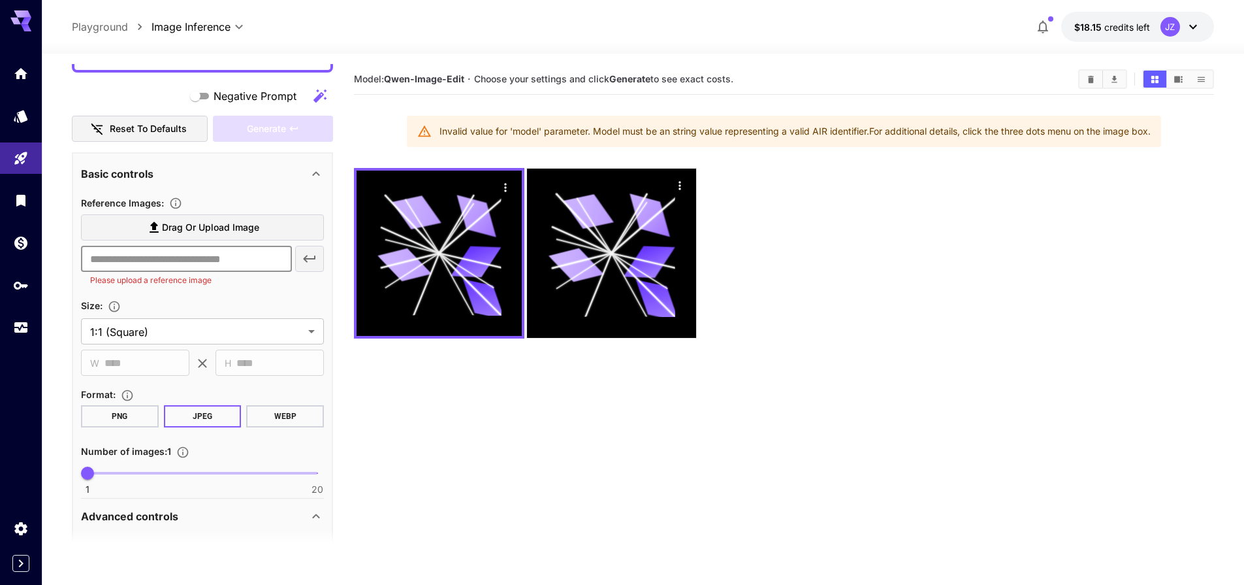
click at [221, 255] on input "text" at bounding box center [186, 259] width 211 height 26
click at [195, 229] on span "Drag or upload image" at bounding box center [210, 227] width 97 height 16
click at [0, 0] on input "Drag or upload image" at bounding box center [0, 0] width 0 height 0
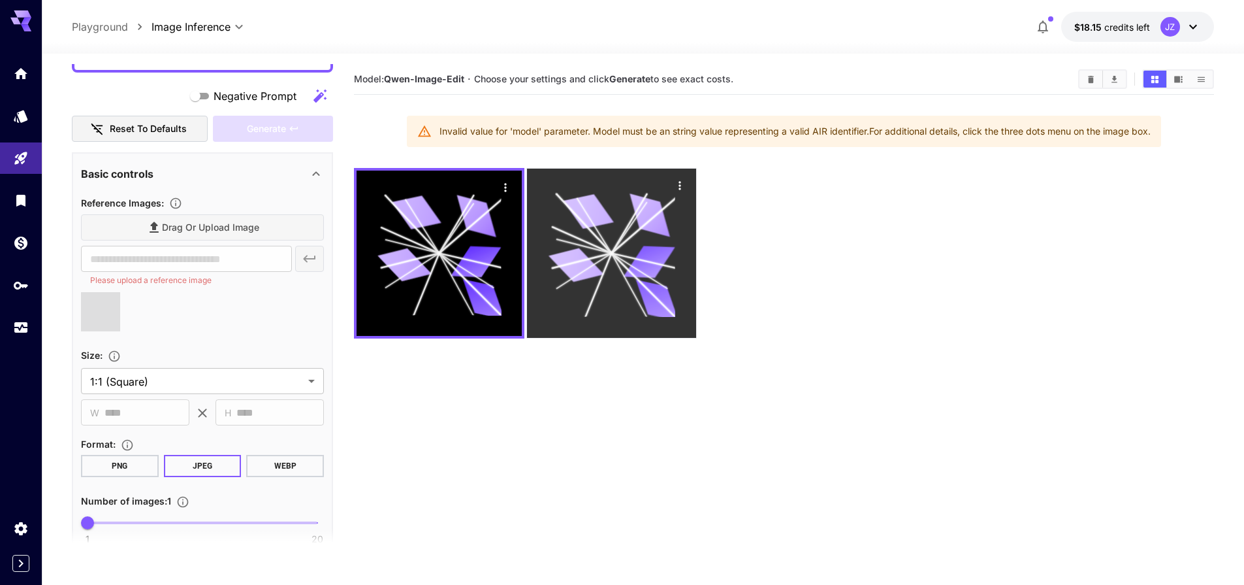
type input "**********"
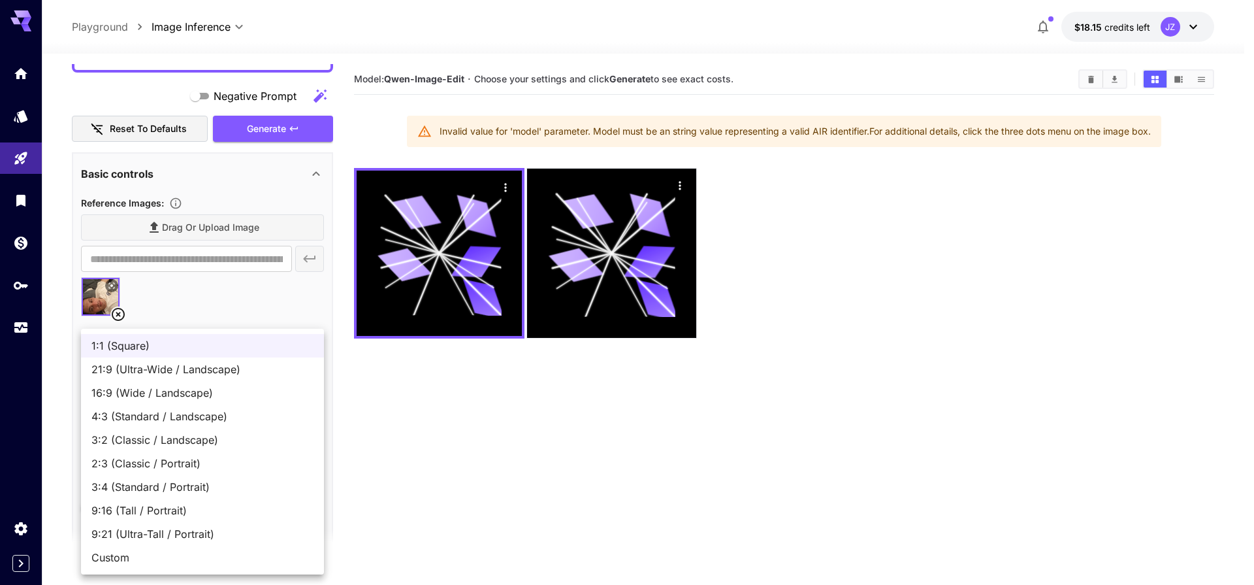
click at [305, 365] on body "**********" at bounding box center [627, 344] width 1254 height 688
click at [227, 370] on span "21:9 (Ultra-Wide / Landscape)" at bounding box center [202, 369] width 222 height 16
type input "**********"
type input "****"
type input "***"
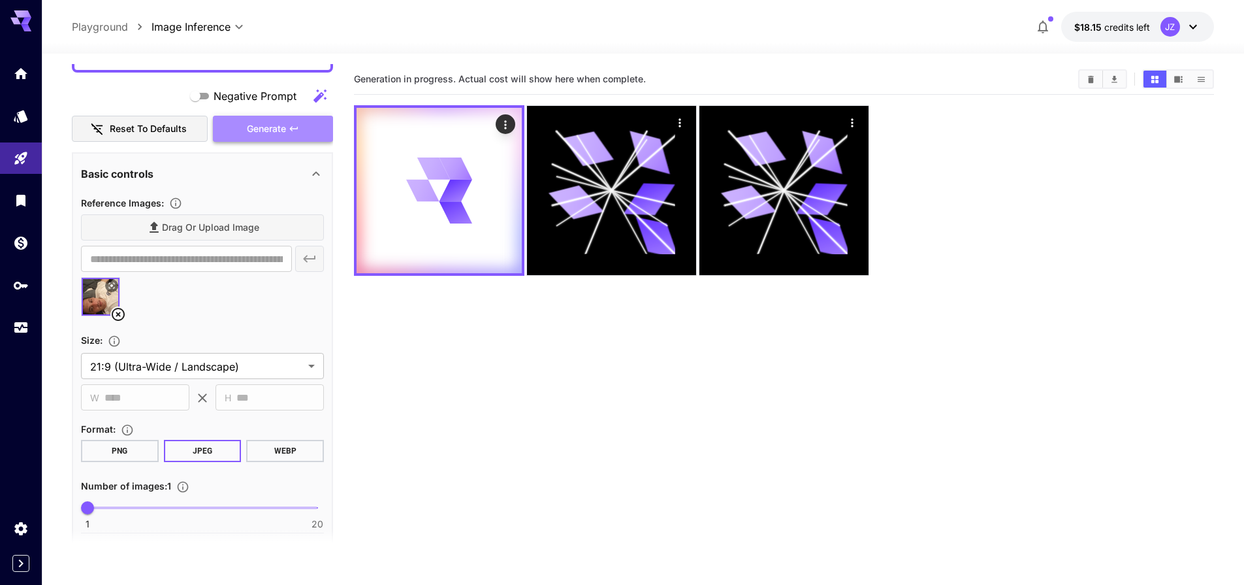
click at [268, 127] on span "Generate" at bounding box center [266, 129] width 39 height 16
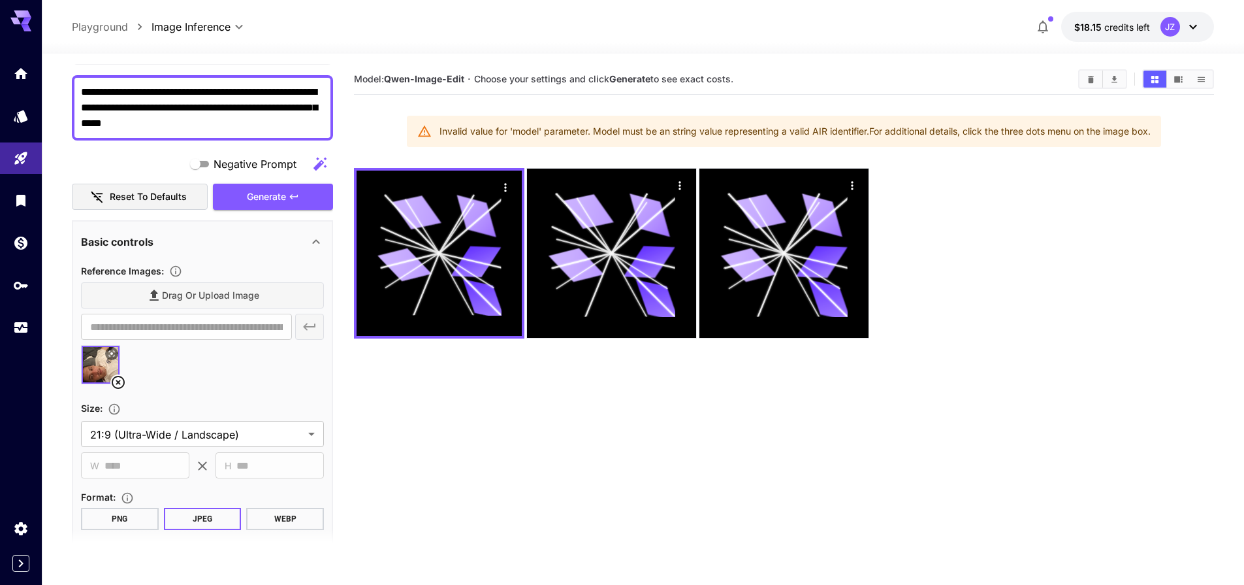
scroll to position [10, 0]
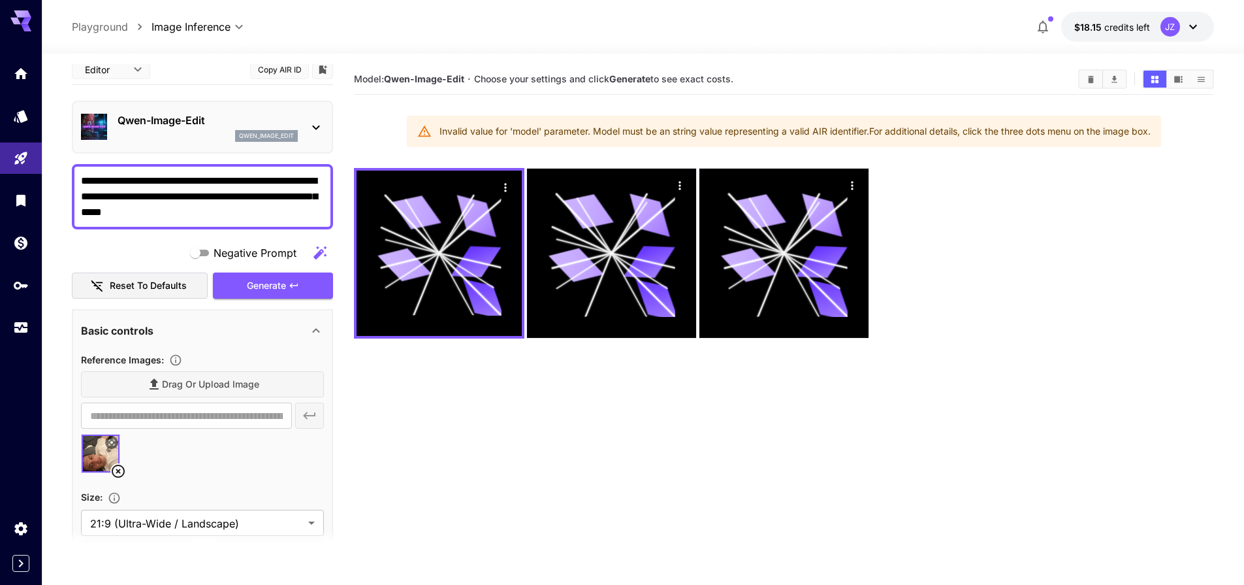
click at [287, 114] on p "Qwen-Image-Edit" at bounding box center [208, 120] width 180 height 16
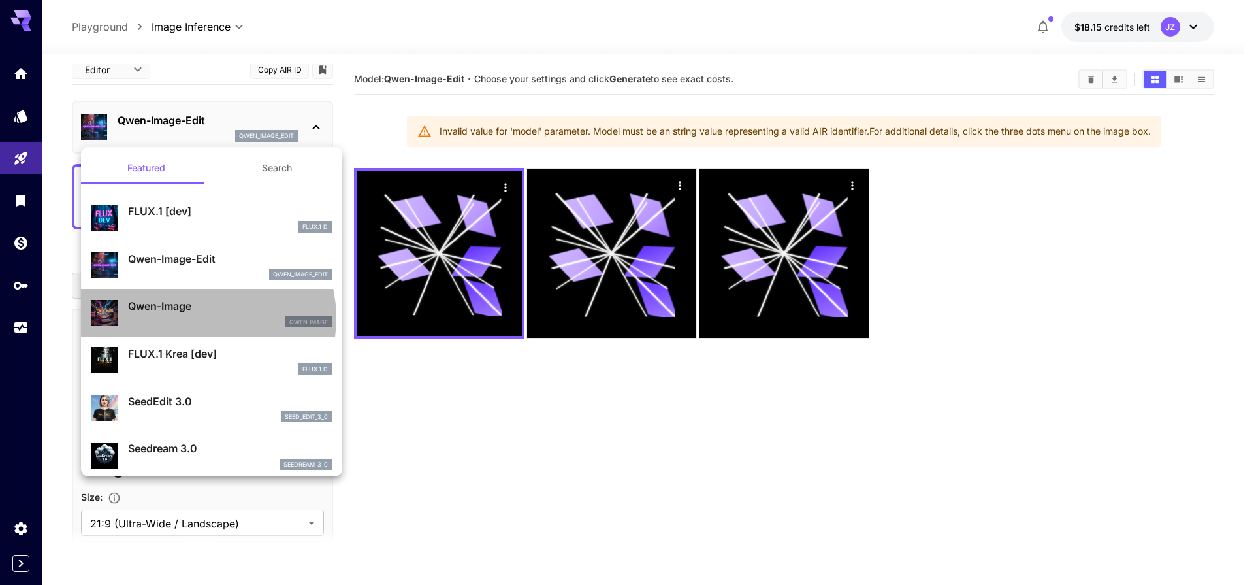
click at [199, 317] on div "Qwen Image" at bounding box center [230, 322] width 204 height 12
type input "**"
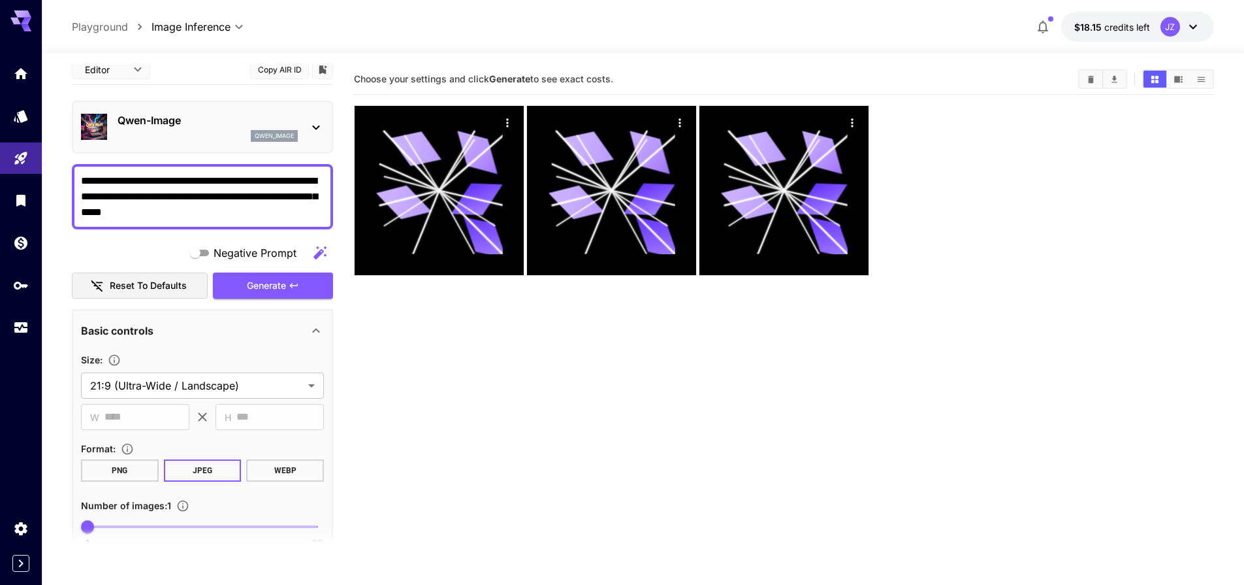
click at [209, 122] on p "Qwen-Image" at bounding box center [208, 120] width 180 height 16
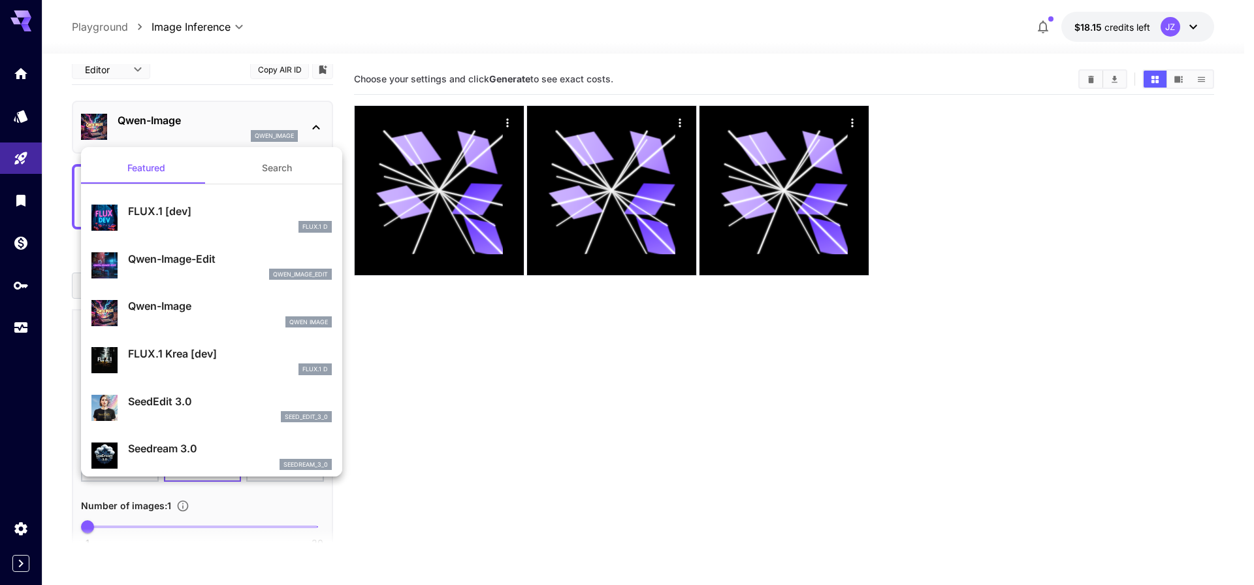
click at [176, 402] on p "SeedEdit 3.0" at bounding box center [230, 401] width 204 height 16
type input "***"
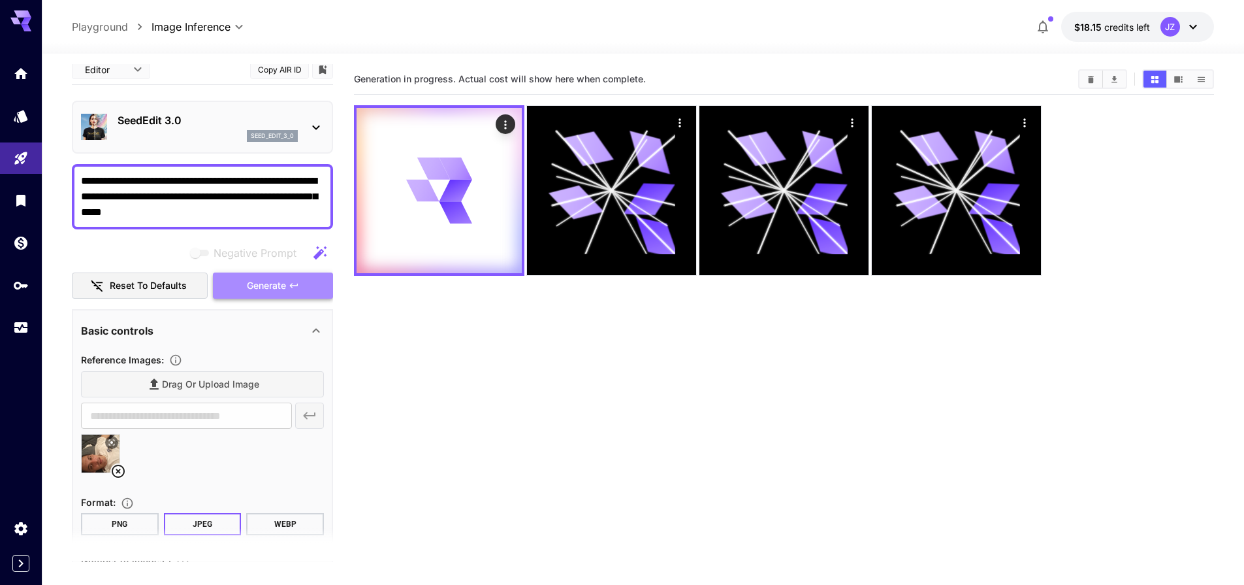
click at [270, 291] on span "Generate" at bounding box center [266, 286] width 39 height 16
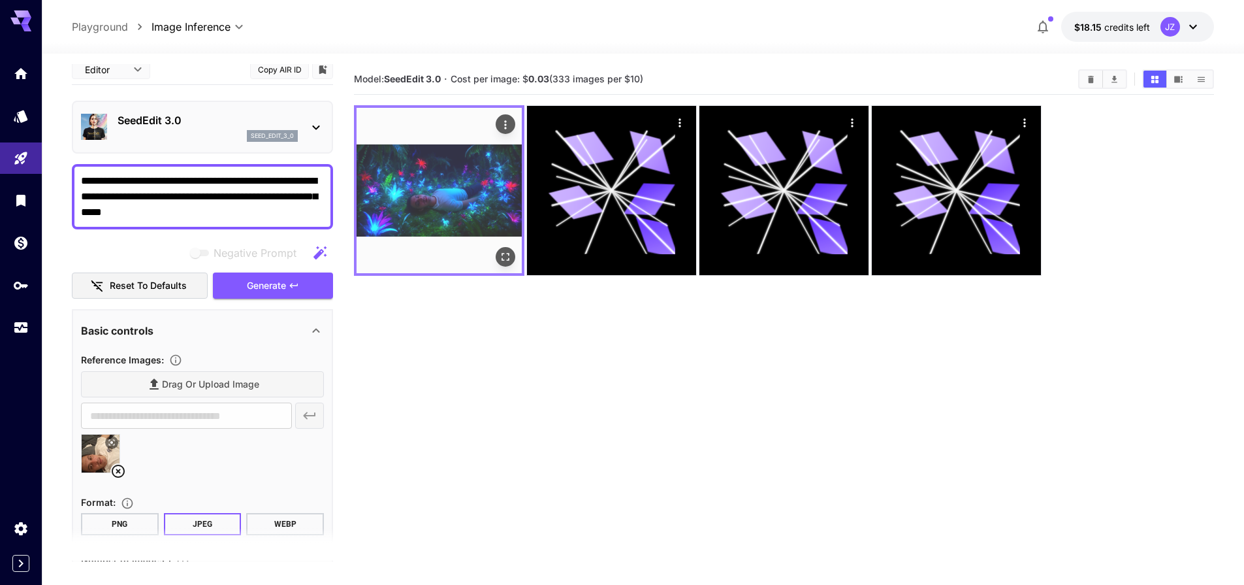
click at [440, 212] on img at bounding box center [439, 190] width 165 height 165
click at [415, 193] on img at bounding box center [439, 190] width 165 height 165
click at [509, 260] on icon "Open in fullscreen" at bounding box center [506, 257] width 8 height 8
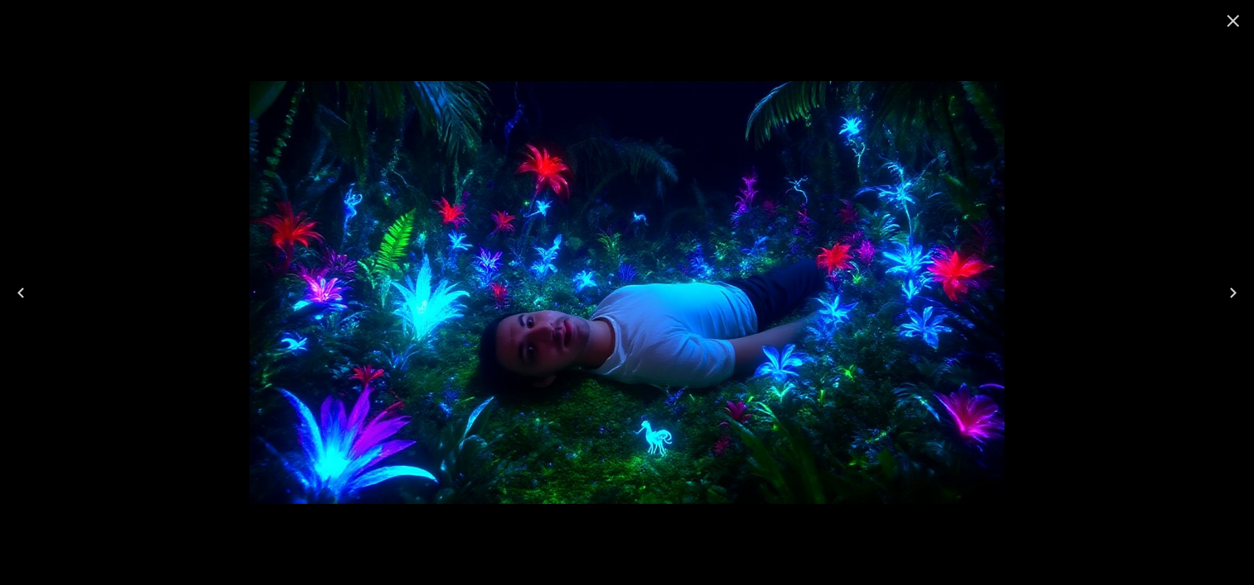
click at [174, 216] on div at bounding box center [627, 292] width 1254 height 585
click at [1235, 25] on icon "Close" at bounding box center [1233, 20] width 21 height 21
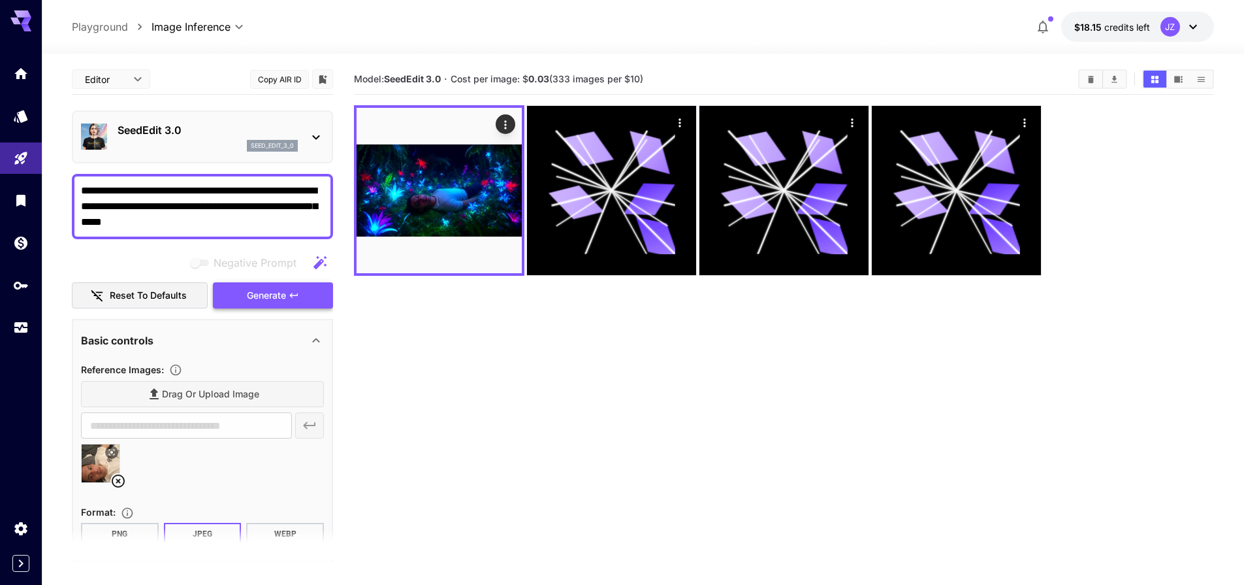
click at [265, 294] on span "Generate" at bounding box center [266, 295] width 39 height 16
